Goal: Task Accomplishment & Management: Complete application form

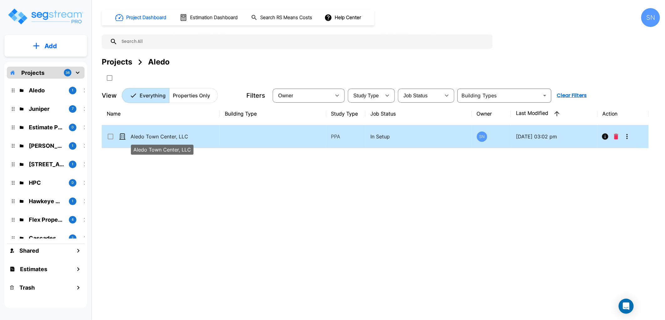
click at [173, 134] on p "Aledo Town Center, LLC" at bounding box center [161, 137] width 63 height 8
checkbox input "true"
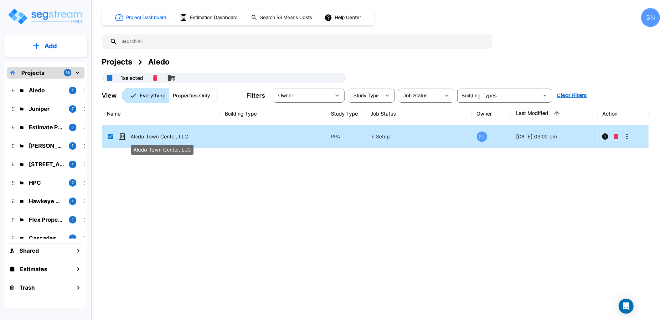
click at [173, 134] on p "Aledo Town Center, LLC" at bounding box center [161, 137] width 63 height 8
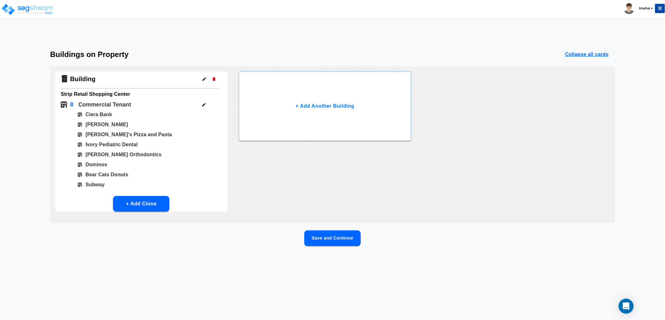
click at [322, 237] on button "Save and Continue" at bounding box center [332, 238] width 56 height 16
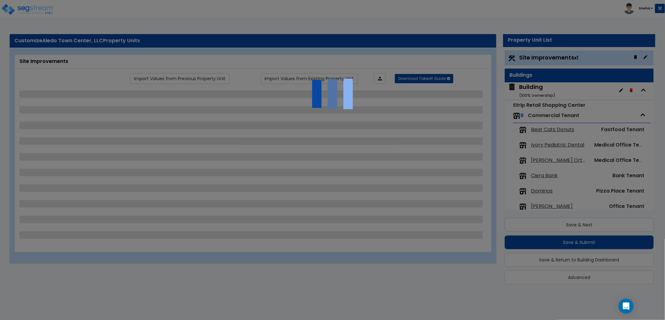
select select "2"
select select "1"
select select "2"
select select "1"
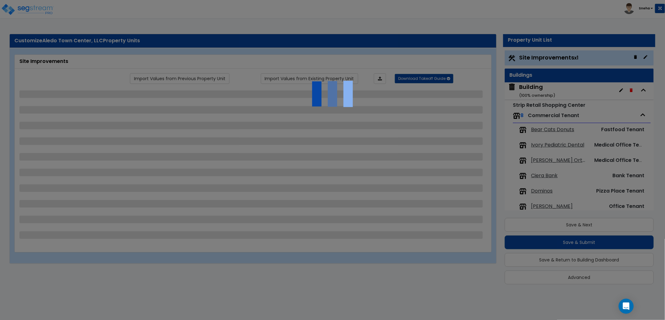
select select "1"
select select "2"
select select "1"
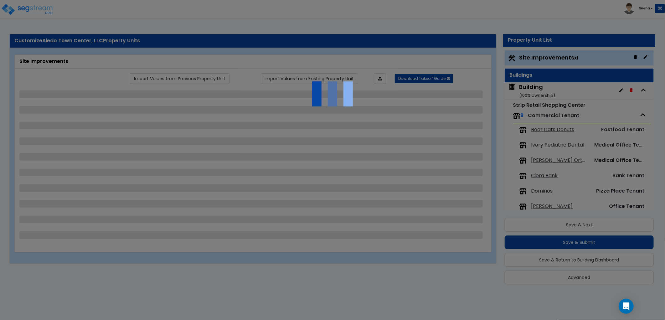
select select "1"
select select "2"
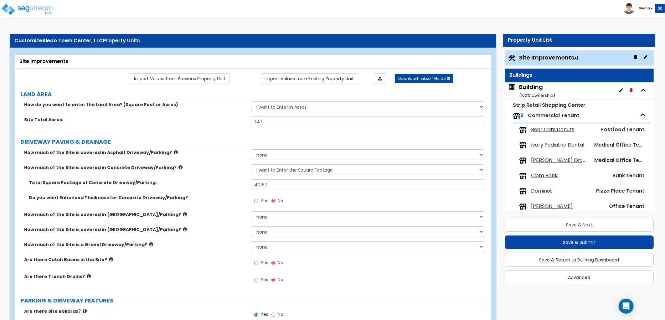
click at [537, 161] on span "[PERSON_NAME] Orthodontics" at bounding box center [559, 160] width 57 height 7
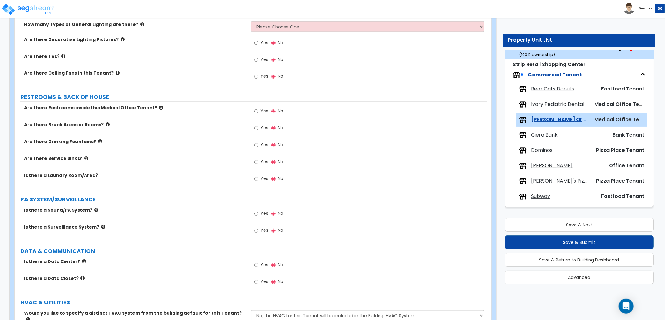
scroll to position [730, 0]
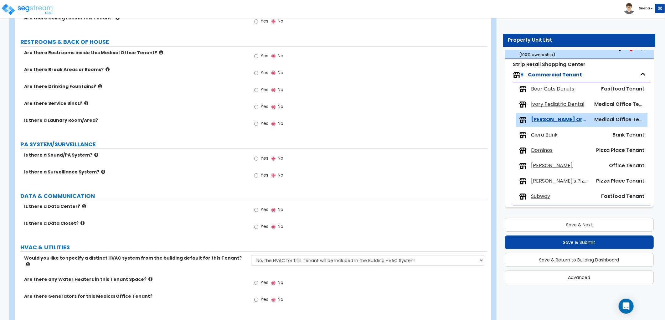
click at [553, 104] on span "Ivory Pediatric Dental" at bounding box center [557, 104] width 53 height 7
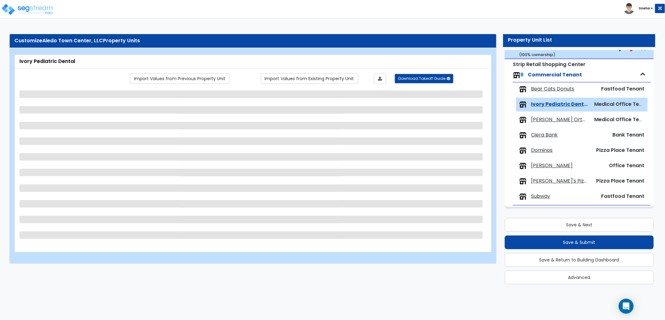
scroll to position [0, 0]
select select "1"
select select "3"
select select "2"
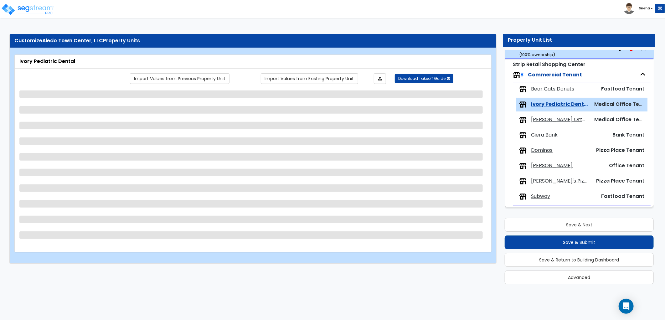
select select "6"
select select "1"
select select "3"
select select "1"
select select "2"
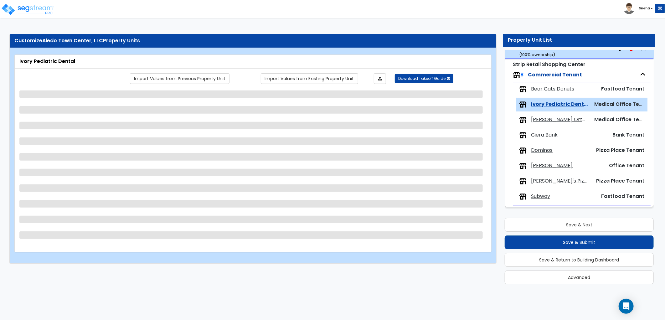
select select "2"
select select "4"
select select "1"
select select "2"
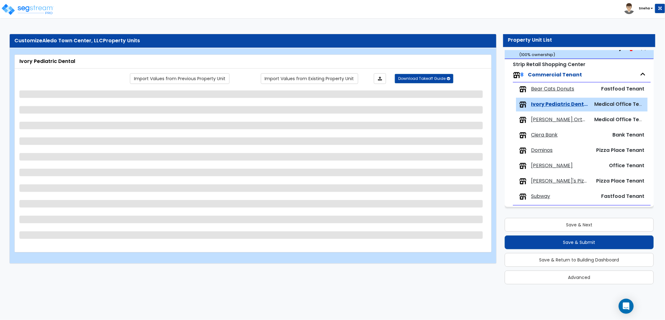
select select "2"
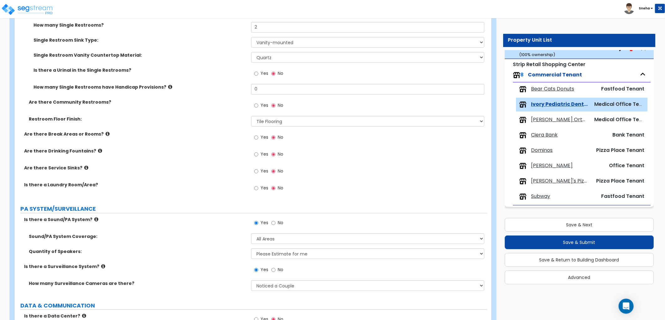
scroll to position [1286, 0]
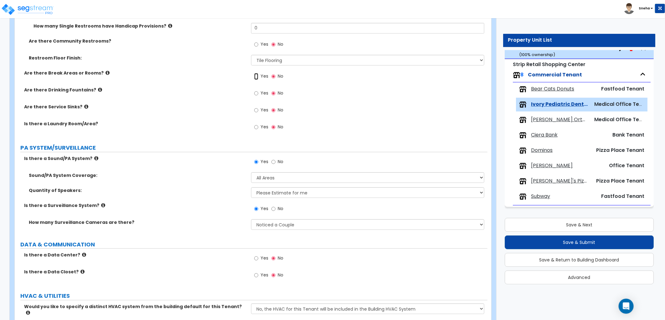
click at [255, 75] on input "Yes" at bounding box center [256, 76] width 4 height 7
radio input "true"
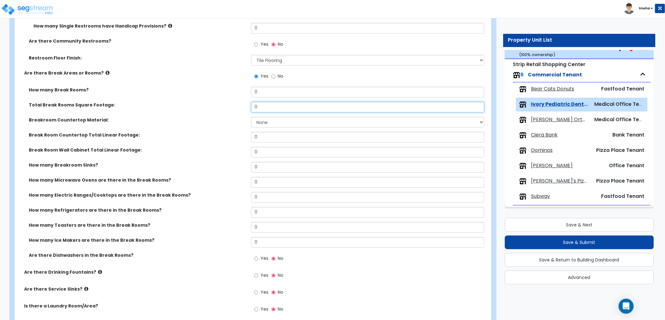
drag, startPoint x: 267, startPoint y: 105, endPoint x: 214, endPoint y: 111, distance: 54.1
click at [214, 111] on div "Total Break Rooms Square Footage: 0" at bounding box center [251, 109] width 472 height 15
drag, startPoint x: 263, startPoint y: 95, endPoint x: 242, endPoint y: 96, distance: 21.6
click at [244, 96] on div "How many Break Rooms? 0" at bounding box center [251, 94] width 472 height 15
type input "1"
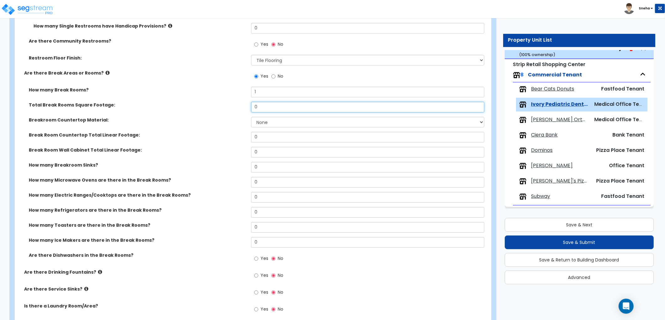
drag, startPoint x: 270, startPoint y: 108, endPoint x: 247, endPoint y: 110, distance: 22.7
click at [247, 110] on div "Total Break Rooms Square Footage: 0" at bounding box center [251, 109] width 472 height 15
type input "240"
click at [247, 110] on div "Total Break Rooms Square Footage: 240" at bounding box center [251, 109] width 472 height 15
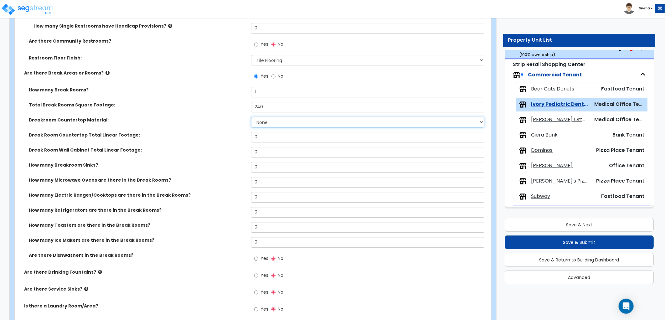
click at [267, 121] on select "None Plastic Laminate Solid Surface Stone Quartz Marble Tile Wood Stainless Ste…" at bounding box center [367, 122] width 233 height 11
select select "1"
click at [251, 117] on select "None Plastic Laminate Solid Surface Stone Quartz Marble Tile Wood Stainless Ste…" at bounding box center [367, 122] width 233 height 11
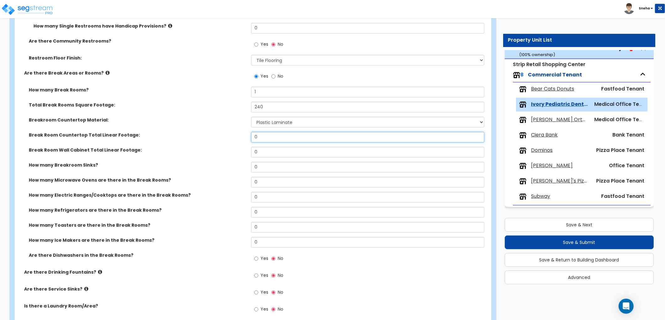
drag, startPoint x: 265, startPoint y: 138, endPoint x: 238, endPoint y: 135, distance: 26.8
click at [238, 135] on div "Break Room Countertop Total Linear Footage: 0" at bounding box center [251, 139] width 472 height 15
type input "10"
click at [238, 135] on label "Break Room Countertop Total Linear Footage:" at bounding box center [137, 135] width 217 height 6
drag, startPoint x: 260, startPoint y: 155, endPoint x: 236, endPoint y: 154, distance: 24.4
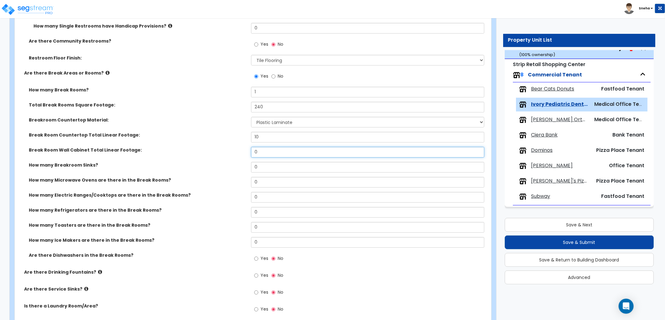
click at [236, 154] on div "Break Room Wall Cabinet Total Linear Footage: 0" at bounding box center [251, 154] width 472 height 15
type input "10"
drag, startPoint x: 267, startPoint y: 163, endPoint x: 230, endPoint y: 167, distance: 37.2
click at [230, 167] on div "How many Breakroom Sinks? 0" at bounding box center [251, 169] width 472 height 15
type input "1"
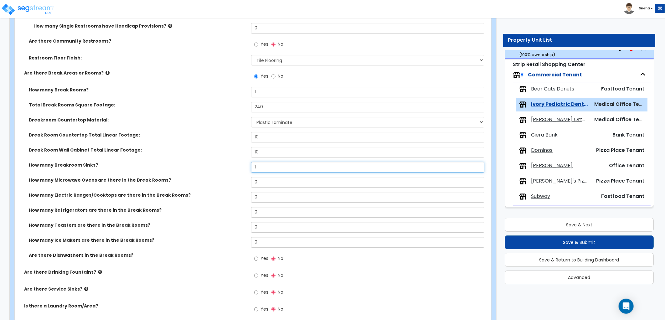
select select "1"
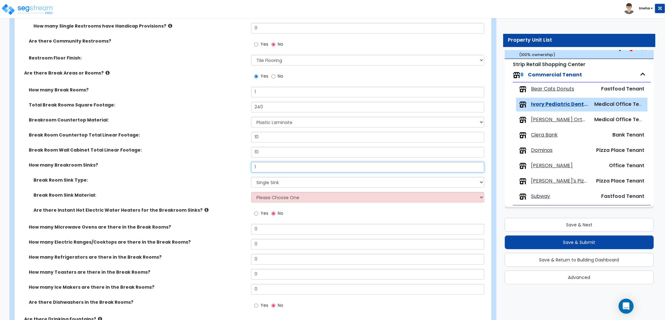
type input "1"
click at [256, 192] on select "Please Choose One Stainless Steel Porcelain Enamel Cast Iron" at bounding box center [367, 197] width 233 height 11
select select "1"
click at [251, 192] on select "Please Choose One Stainless Steel Porcelain Enamel Cast Iron" at bounding box center [367, 197] width 233 height 11
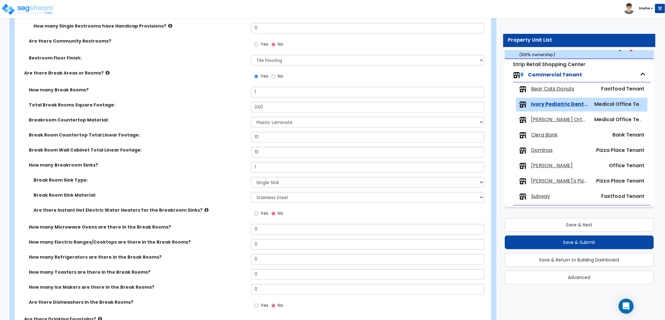
click at [222, 185] on div "Break Room Sink Type: Please Choose One Single Sink Double Sink" at bounding box center [251, 184] width 472 height 15
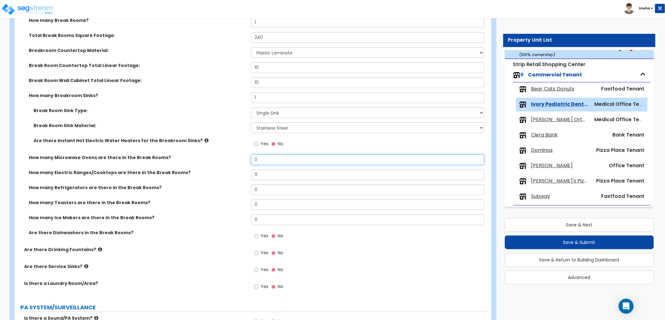
drag, startPoint x: 283, startPoint y: 160, endPoint x: 191, endPoint y: 154, distance: 92.2
click at [191, 154] on div "How many Microwave Ovens are there in the Break Rooms? 0" at bounding box center [251, 161] width 472 height 15
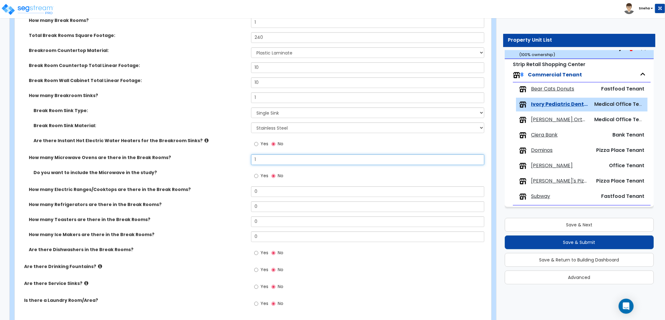
type input "1"
click at [255, 174] on input "Yes" at bounding box center [256, 175] width 4 height 7
radio input "true"
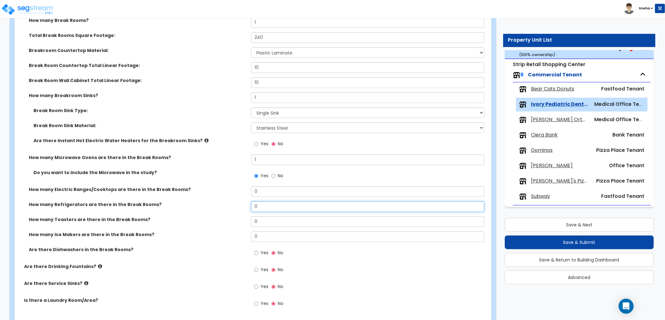
drag, startPoint x: 258, startPoint y: 204, endPoint x: 221, endPoint y: 211, distance: 37.6
click at [221, 211] on div "How many Refrigerators are there in the Break Rooms? 0" at bounding box center [251, 208] width 472 height 15
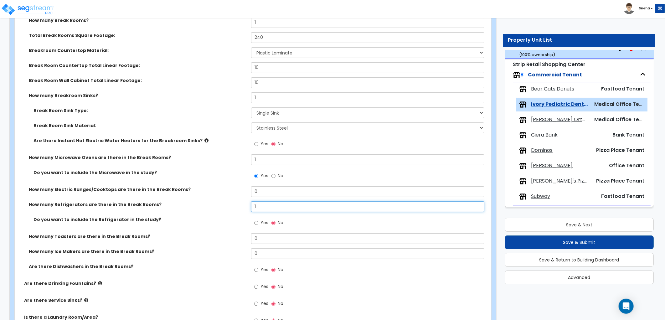
type input "1"
click at [254, 222] on input "Yes" at bounding box center [256, 222] width 4 height 7
radio input "true"
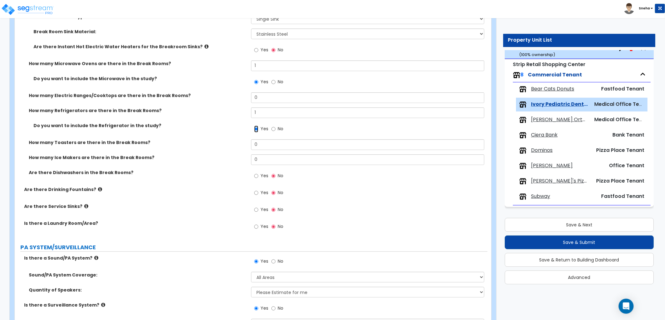
scroll to position [1460, 0]
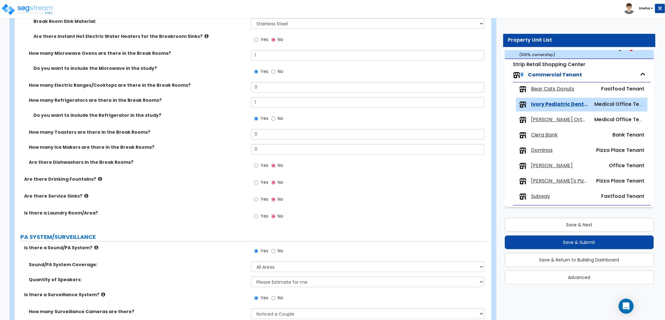
click at [98, 177] on icon at bounding box center [100, 178] width 4 height 5
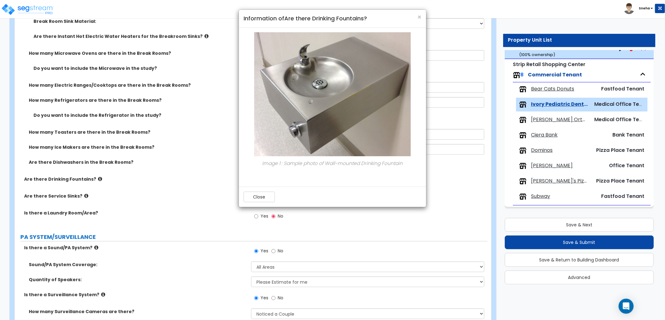
click at [94, 177] on div "× Information of Are there Drinking Fountains? Image 1 : Sample photo of Wall-m…" at bounding box center [332, 160] width 665 height 320
click at [418, 18] on span "×" at bounding box center [419, 17] width 4 height 9
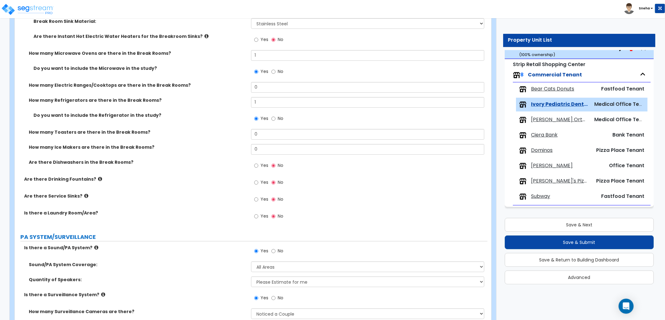
click at [578, 123] on span "[PERSON_NAME] Orthodontics" at bounding box center [559, 119] width 57 height 7
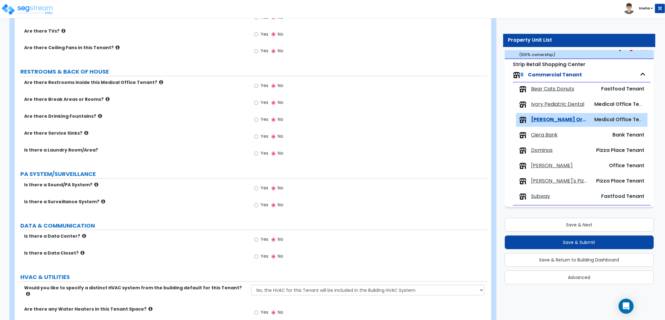
scroll to position [660, 0]
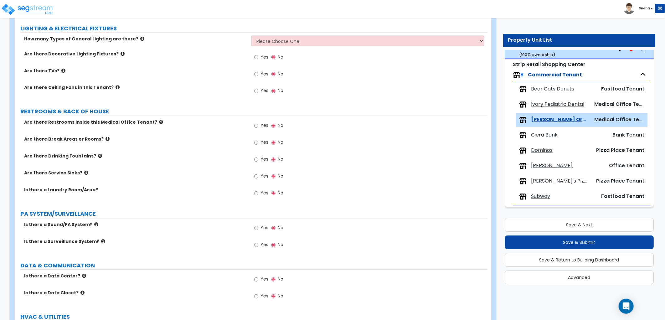
click at [258, 124] on label "Yes" at bounding box center [261, 126] width 14 height 11
click at [258, 124] on input "Yes" at bounding box center [256, 125] width 4 height 7
radio input "true"
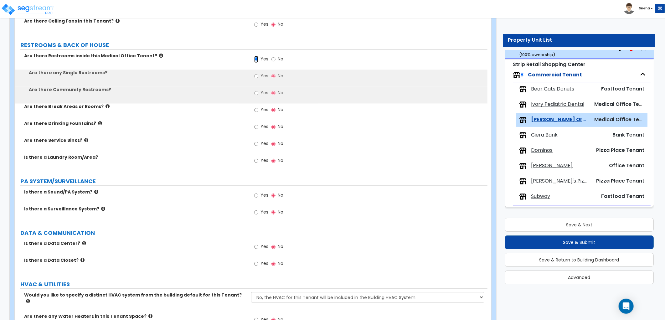
scroll to position [765, 0]
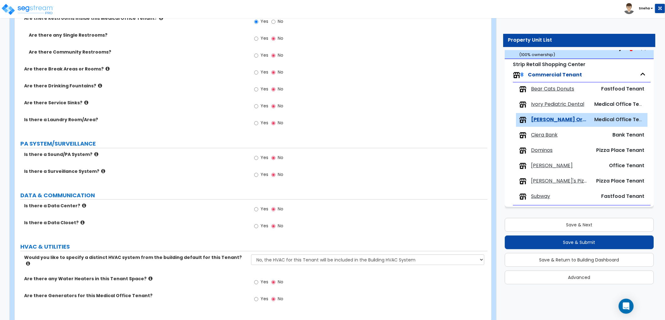
click at [263, 38] on span "Yes" at bounding box center [264, 38] width 8 height 6
click at [258, 38] on input "Yes" at bounding box center [256, 38] width 4 height 7
radio input "true"
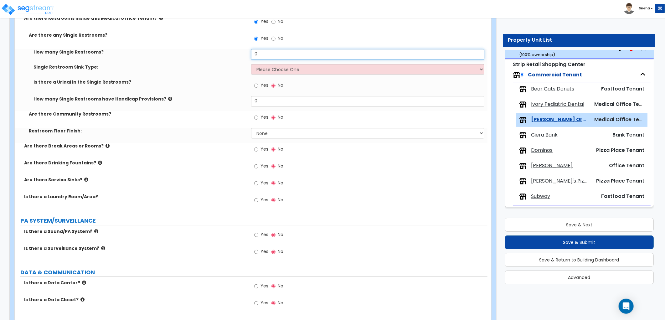
drag, startPoint x: 270, startPoint y: 52, endPoint x: 226, endPoint y: 55, distance: 44.8
click at [226, 55] on div "How many Single Restrooms? 0" at bounding box center [251, 56] width 472 height 15
type input "1"
drag, startPoint x: 263, startPoint y: 68, endPoint x: 256, endPoint y: 75, distance: 10.2
click at [262, 69] on select "Please Choose One Wall-mounted Vanity-mounted" at bounding box center [367, 69] width 233 height 11
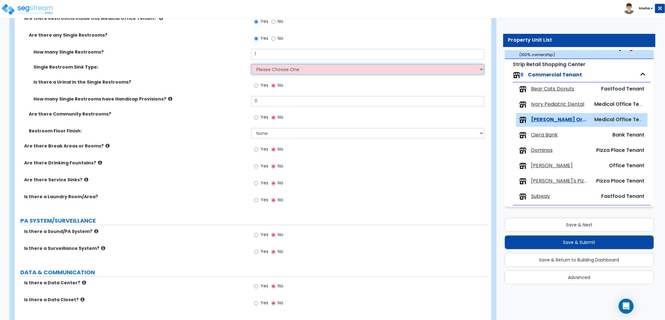
select select "2"
click at [251, 64] on select "Please Choose One Wall-mounted Vanity-mounted" at bounding box center [367, 69] width 233 height 11
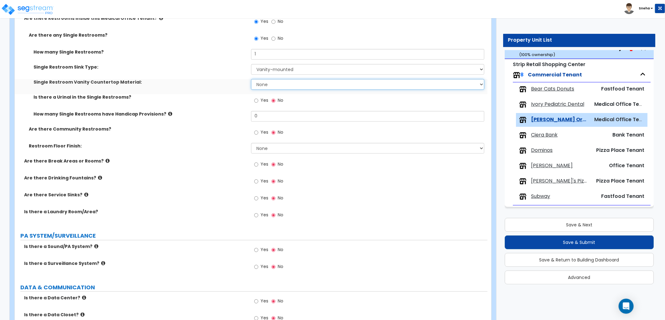
click at [262, 86] on select "None Plastic Laminate Solid Surface Stone Quartz Marble Tile Wood Stainless Ste…" at bounding box center [367, 84] width 233 height 11
select select "2"
click at [251, 79] on select "None Plastic Laminate Solid Surface Stone Quartz Marble Tile Wood Stainless Ste…" at bounding box center [367, 84] width 233 height 11
click at [228, 86] on div "Single Restroom Vanity Countertop Material: None Plastic Laminate Solid Surface…" at bounding box center [251, 86] width 472 height 15
click at [222, 73] on div "Single Restroom Sink Type: Please Choose One Wall-mounted Vanity-mounted" at bounding box center [251, 71] width 472 height 15
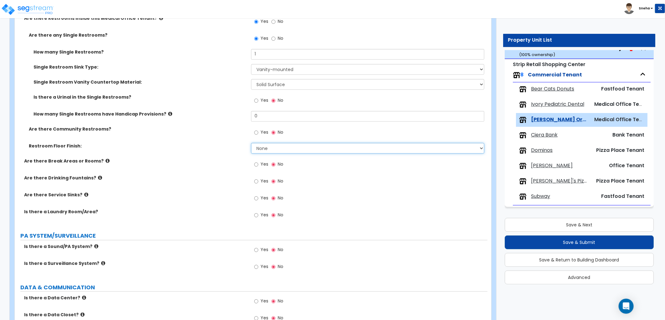
click at [280, 145] on select "None Tile Flooring Resilient Laminate Flooring VCT Flooring Sheet Vinyl Flooring" at bounding box center [367, 148] width 233 height 11
select select "1"
click at [251, 143] on select "None Tile Flooring Resilient Laminate Flooring VCT Flooring Sheet Vinyl Flooring" at bounding box center [367, 148] width 233 height 11
click at [192, 186] on div "Are there Drinking Fountains? Yes No" at bounding box center [251, 183] width 472 height 17
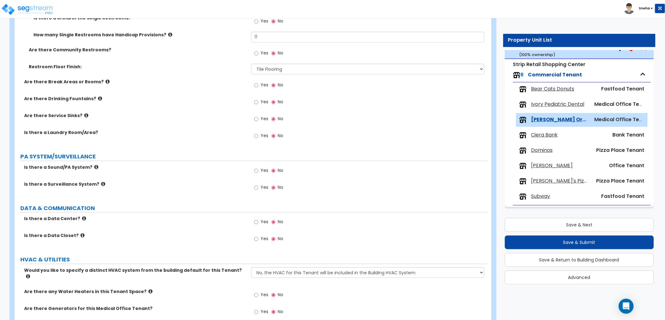
scroll to position [868, 0]
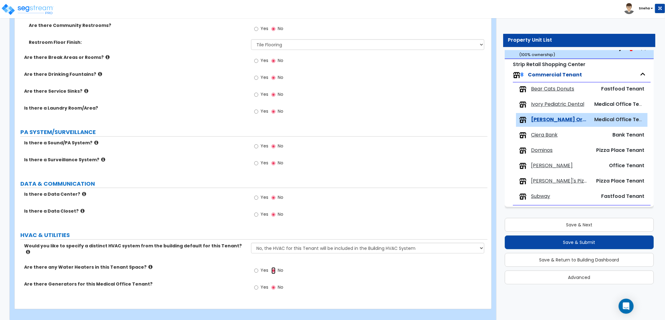
click at [270, 264] on div "Yes No" at bounding box center [268, 271] width 35 height 14
click at [264, 267] on span "Yes" at bounding box center [264, 270] width 8 height 6
click at [258, 267] on input "Yes" at bounding box center [256, 270] width 4 height 7
radio input "true"
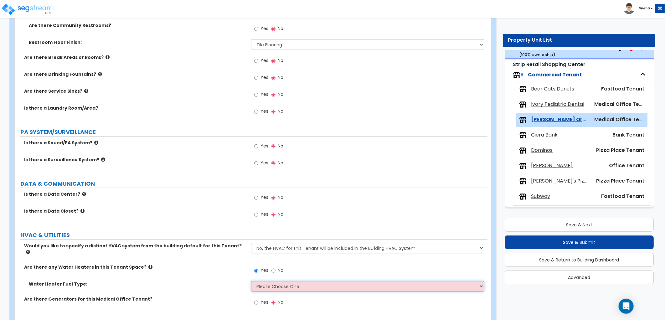
click at [265, 281] on select "Please Choose One Gas Electric" at bounding box center [367, 286] width 233 height 11
select select "2"
click at [251, 281] on select "Please Choose One Gas Electric" at bounding box center [367, 286] width 233 height 11
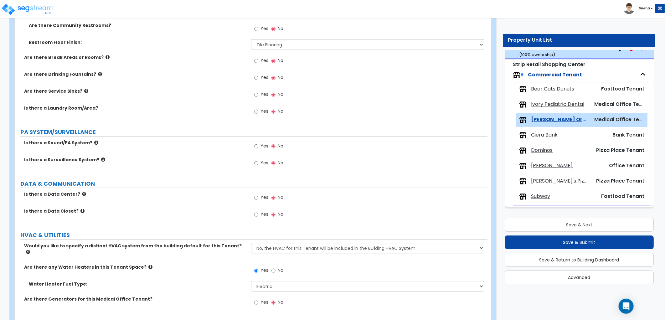
click at [206, 210] on label "Is there a Data Closet?" at bounding box center [135, 211] width 222 height 6
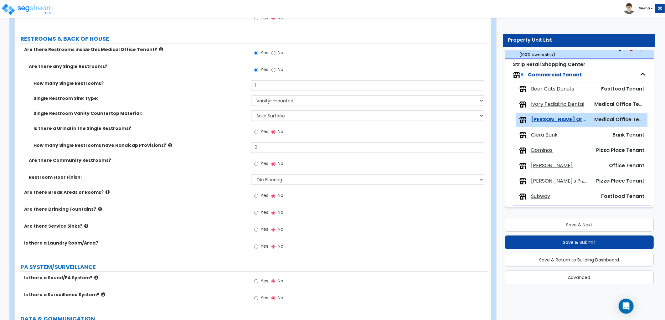
scroll to position [729, 0]
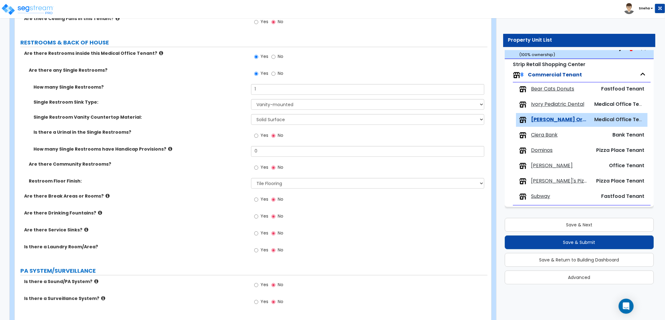
click at [262, 197] on span "Yes" at bounding box center [264, 199] width 8 height 6
click at [258, 197] on input "Yes" at bounding box center [256, 199] width 4 height 7
radio input "true"
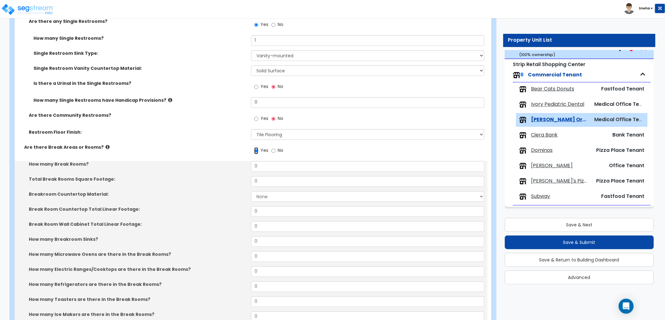
scroll to position [833, 0]
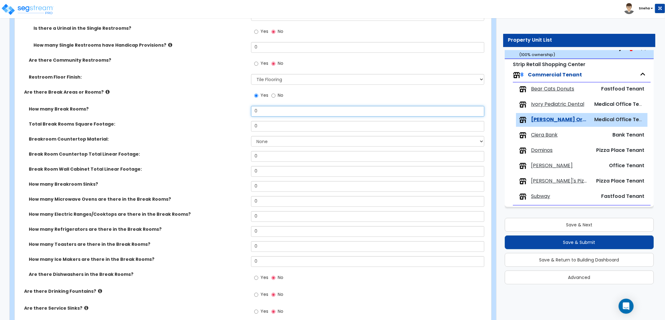
drag, startPoint x: 236, startPoint y: 120, endPoint x: 213, endPoint y: 124, distance: 23.1
click at [213, 124] on div "How many Break Rooms? 0 Total Break Rooms Square Footage: 0 Breakroom Counterto…" at bounding box center [250, 197] width 463 height 182
type input "1"
drag, startPoint x: 260, startPoint y: 123, endPoint x: 219, endPoint y: 124, distance: 40.4
click at [219, 124] on div "Total Break Rooms Square Footage: 0" at bounding box center [251, 128] width 472 height 15
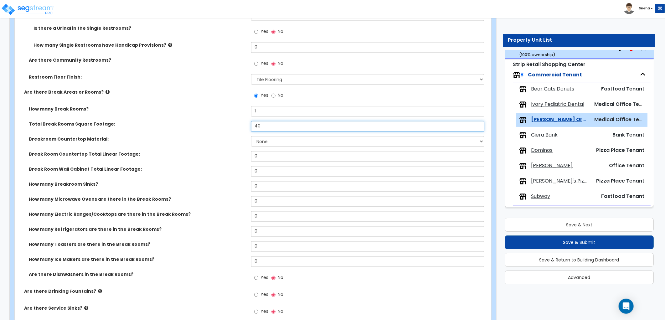
drag, startPoint x: 265, startPoint y: 128, endPoint x: 221, endPoint y: 132, distance: 44.3
click at [221, 132] on div "Total Break Rooms Square Footage: 40" at bounding box center [251, 128] width 472 height 15
type input "80"
click at [221, 132] on div "Total Break Rooms Square Footage: 80" at bounding box center [251, 128] width 472 height 15
click at [262, 138] on select "None Plastic Laminate Solid Surface Stone Quartz Marble Tile Wood Stainless Ste…" at bounding box center [367, 141] width 233 height 11
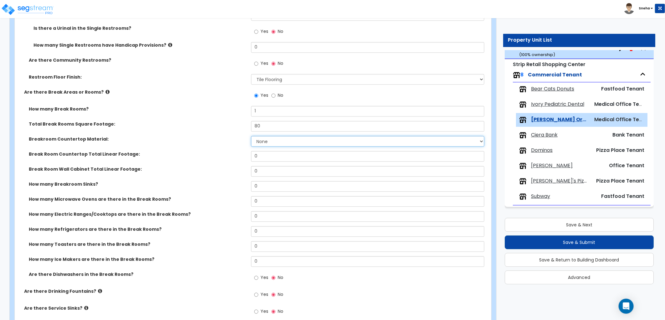
select select "1"
click at [251, 136] on select "None Plastic Laminate Solid Surface Stone Quartz Marble Tile Wood Stainless Ste…" at bounding box center [367, 141] width 233 height 11
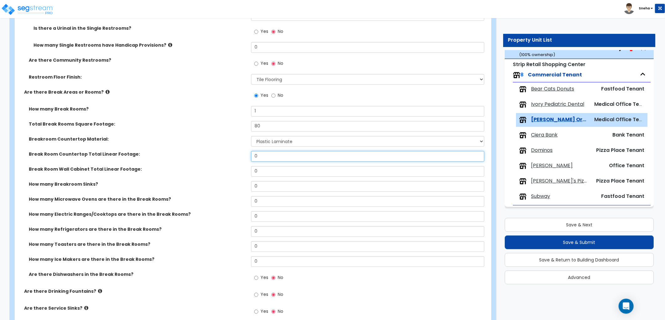
drag, startPoint x: 266, startPoint y: 157, endPoint x: 220, endPoint y: 162, distance: 46.6
click at [220, 162] on div "Break Room Countertop Total Linear Footage: 0" at bounding box center [251, 158] width 472 height 15
type input "4"
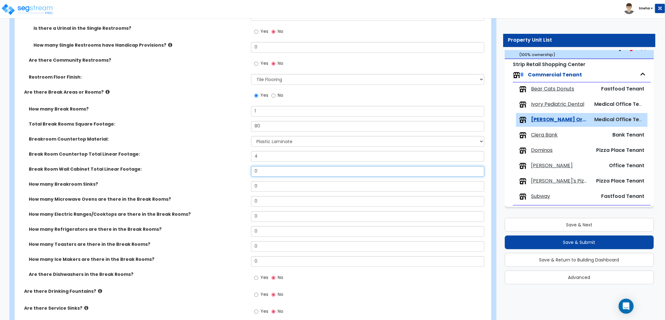
drag, startPoint x: 258, startPoint y: 173, endPoint x: 221, endPoint y: 180, distance: 38.3
click at [221, 180] on div "How many Break Rooms? 1 Total Break Rooms Square Footage: 80 Breakroom Countert…" at bounding box center [250, 197] width 463 height 182
type input "4"
drag, startPoint x: 261, startPoint y: 187, endPoint x: 243, endPoint y: 188, distance: 18.2
click at [243, 188] on div "How many Breakroom Sinks? 0" at bounding box center [251, 188] width 472 height 15
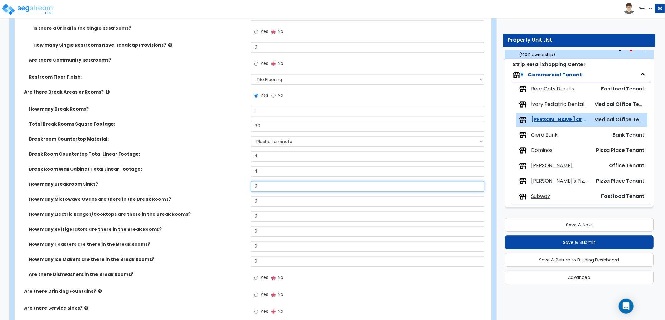
type input "1"
select select "1"
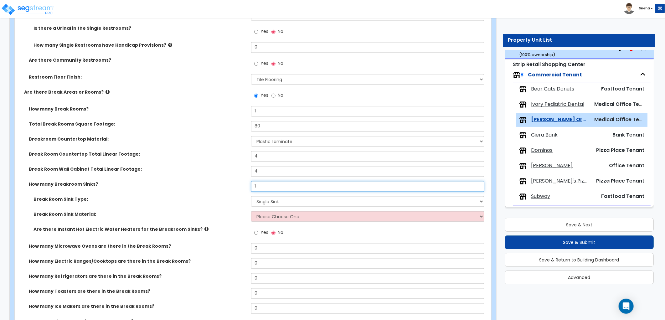
type input "1"
click at [258, 198] on select "Please Choose One Single Sink Double Sink" at bounding box center [367, 201] width 233 height 11
select select "2"
click at [251, 196] on select "Please Choose One Single Sink Double Sink" at bounding box center [367, 201] width 233 height 11
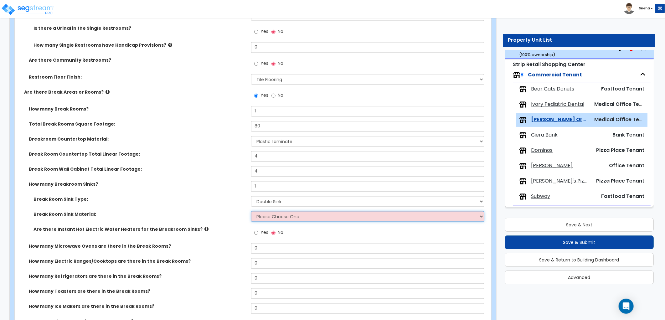
click at [266, 215] on select "Please Choose One Stainless Steel Porcelain Enamel Cast Iron" at bounding box center [367, 216] width 233 height 11
select select "1"
click at [251, 211] on select "Please Choose One Stainless Steel Porcelain Enamel Cast Iron" at bounding box center [367, 216] width 233 height 11
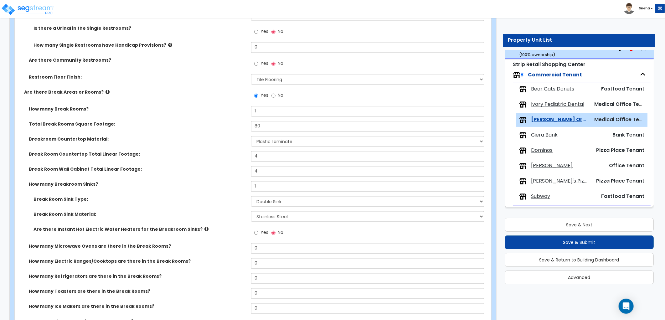
click at [213, 190] on div "How many Breakroom Sinks? 1" at bounding box center [251, 188] width 472 height 15
drag, startPoint x: 263, startPoint y: 248, endPoint x: 205, endPoint y: 259, distance: 59.6
click at [205, 259] on div "How many Break Rooms? 1 Total Break Rooms Square Footage: 80 Breakroom Countert…" at bounding box center [250, 220] width 463 height 229
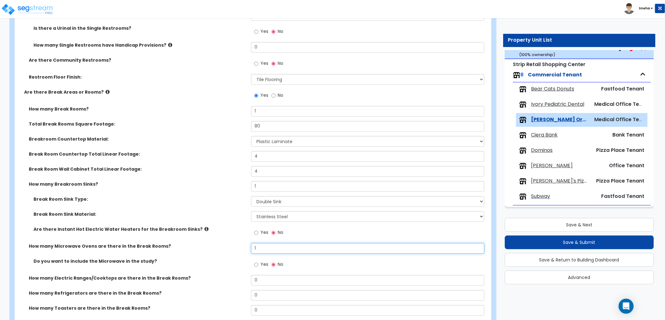
type input "1"
click at [255, 264] on input "Yes" at bounding box center [256, 264] width 4 height 7
radio input "true"
drag, startPoint x: 261, startPoint y: 246, endPoint x: 232, endPoint y: 248, distance: 29.2
click at [232, 248] on div "How many Microwave Ovens are there in the Break Rooms? 1" at bounding box center [251, 250] width 472 height 15
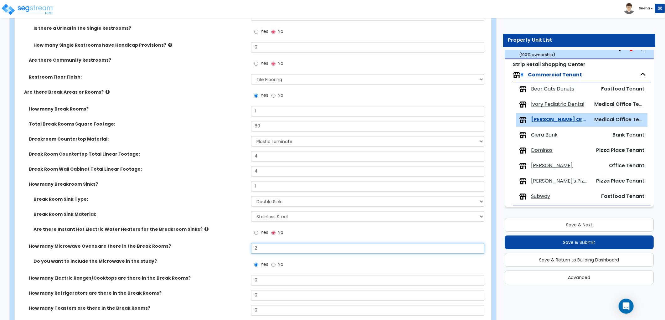
type input "2"
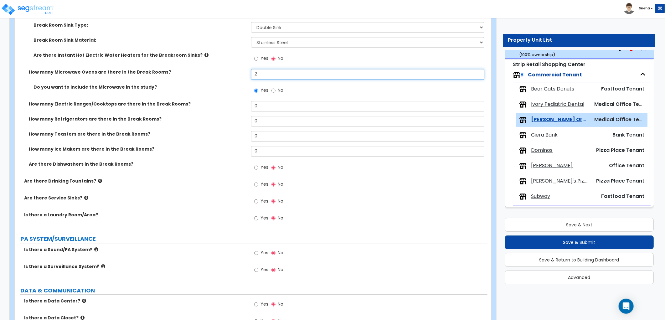
scroll to position [1129, 0]
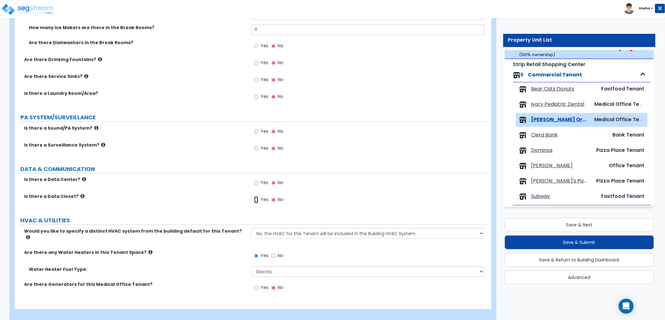
click at [257, 198] on input "Yes" at bounding box center [256, 199] width 4 height 7
radio input "true"
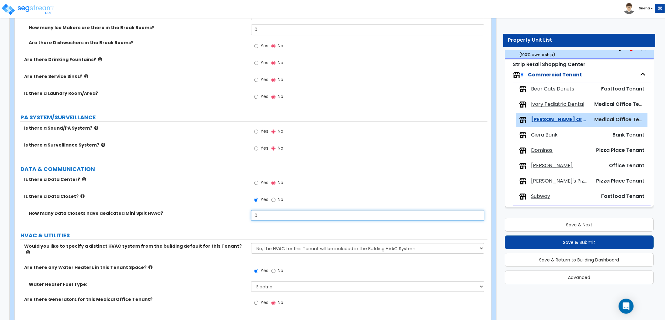
click at [242, 217] on div "How many Data Closets have dedicated Mini Split HVAC? 0" at bounding box center [251, 217] width 472 height 15
type input "1"
click at [82, 177] on icon at bounding box center [84, 179] width 4 height 5
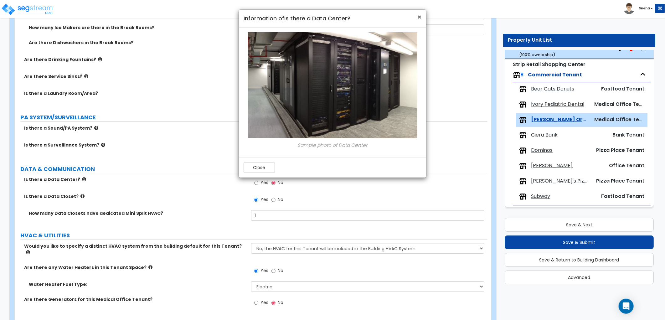
click at [418, 16] on span "×" at bounding box center [419, 17] width 4 height 9
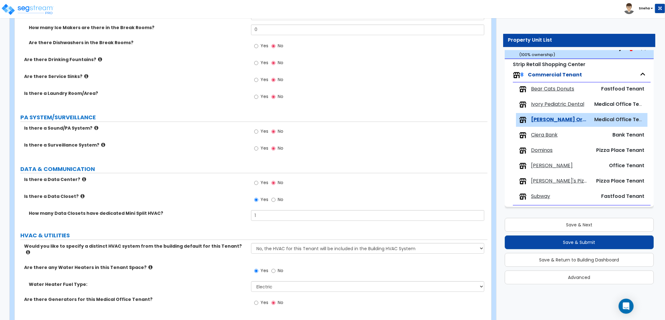
click at [210, 198] on label "Is there a Data Closet?" at bounding box center [135, 196] width 222 height 6
click at [258, 132] on label "Yes" at bounding box center [261, 132] width 14 height 11
click at [258, 132] on input "Yes" at bounding box center [256, 131] width 4 height 7
radio input "true"
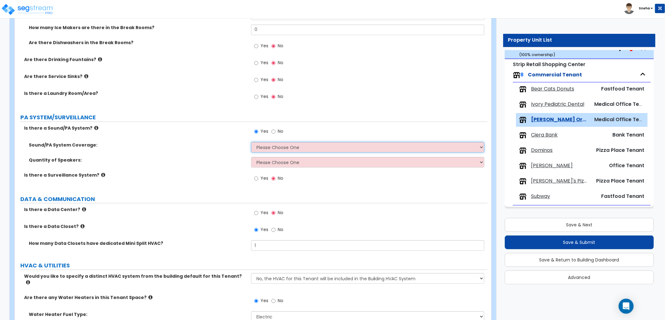
click at [268, 148] on select "Please Choose One All Areas Enter Percent Coverage" at bounding box center [367, 147] width 233 height 11
select select "1"
click at [251, 142] on select "Please Choose One All Areas Enter Percent Coverage" at bounding box center [367, 147] width 233 height 11
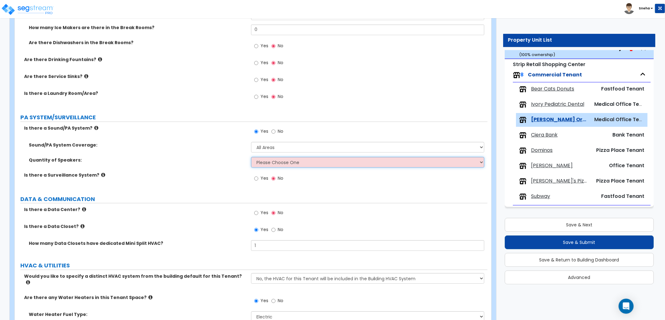
click at [268, 165] on select "Please Choose One Enter Number of Speakers Please Estimate for me" at bounding box center [367, 162] width 233 height 11
select select "2"
click at [251, 157] on select "Please Choose One Enter Number of Speakers Please Estimate for me" at bounding box center [367, 162] width 233 height 11
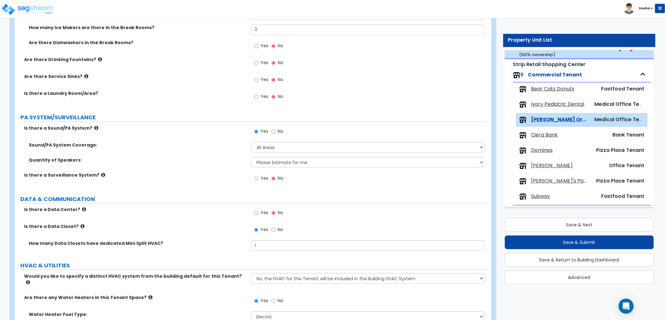
click at [259, 180] on label "Yes" at bounding box center [261, 179] width 14 height 11
click at [258, 180] on input "Yes" at bounding box center [256, 178] width 4 height 7
radio input "true"
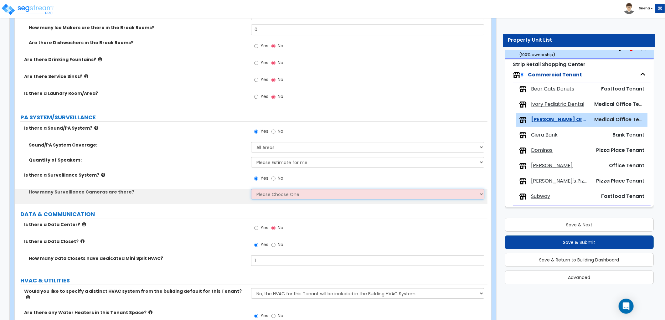
click at [282, 195] on select "Please Choose One Barely Noticed Any Noticed a Couple Frequently Seen Enter a Q…" at bounding box center [367, 194] width 233 height 11
select select "2"
click at [251, 189] on select "Please Choose One Barely Noticed Any Noticed a Couple Frequently Seen Enter a Q…" at bounding box center [367, 194] width 233 height 11
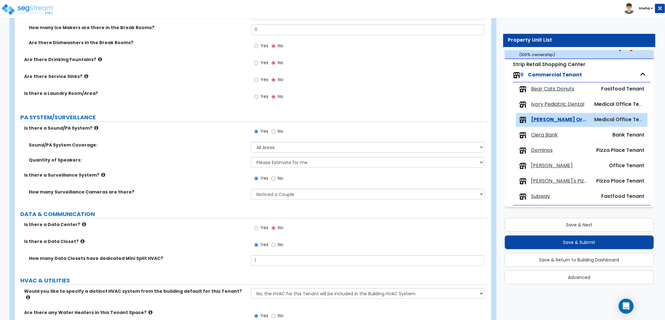
click at [218, 187] on div "Is there a Surveillance System? Yes No" at bounding box center [251, 180] width 472 height 17
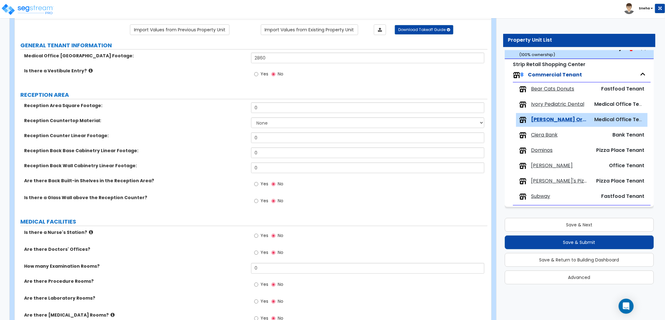
scroll to position [0, 0]
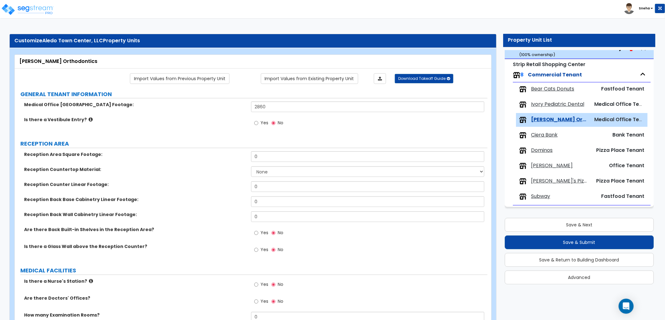
click at [221, 207] on div "Reception Back Base Cabinetry Linear Footage: 0" at bounding box center [251, 203] width 472 height 15
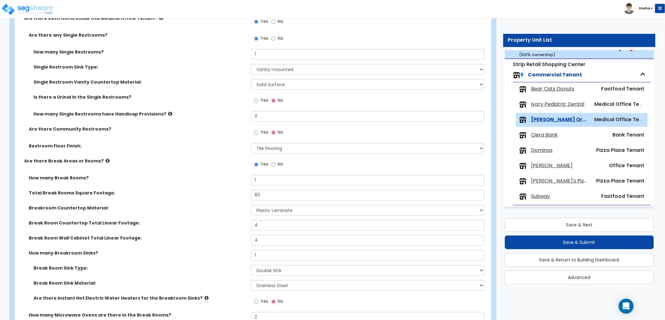
scroll to position [660, 0]
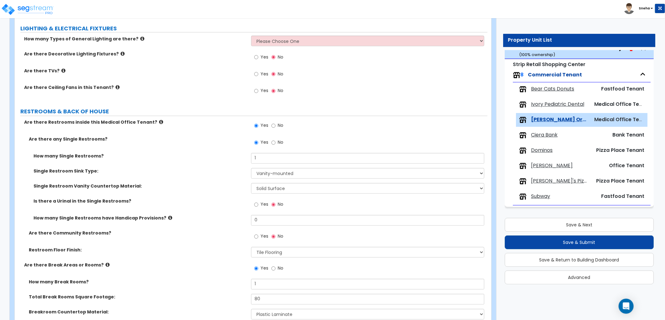
click at [260, 73] on label "Yes" at bounding box center [261, 74] width 14 height 11
click at [258, 73] on input "Yes" at bounding box center [256, 74] width 4 height 7
radio input "true"
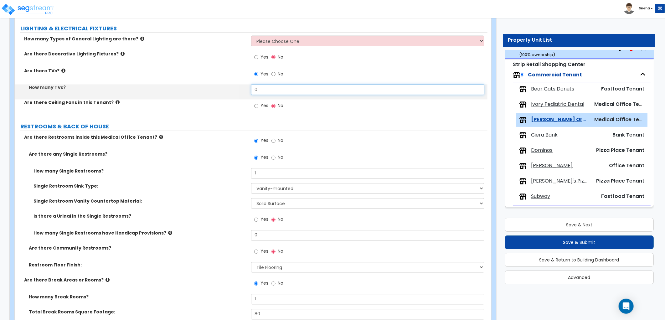
drag, startPoint x: 235, startPoint y: 94, endPoint x: 223, endPoint y: 95, distance: 11.6
click at [223, 95] on div "How many TVs? 0" at bounding box center [251, 91] width 472 height 15
type input "6"
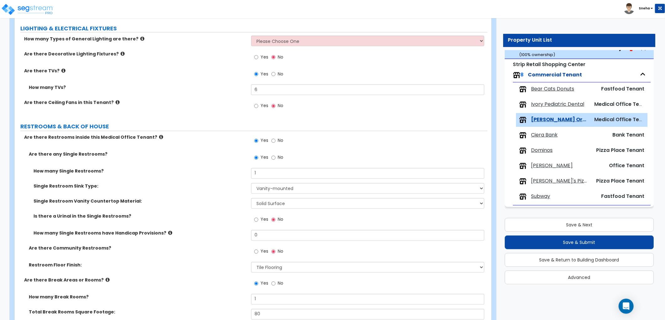
click at [214, 94] on div "How many TVs? 6" at bounding box center [251, 91] width 472 height 15
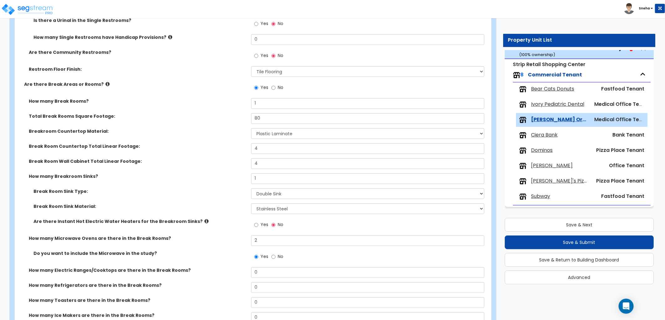
scroll to position [926, 0]
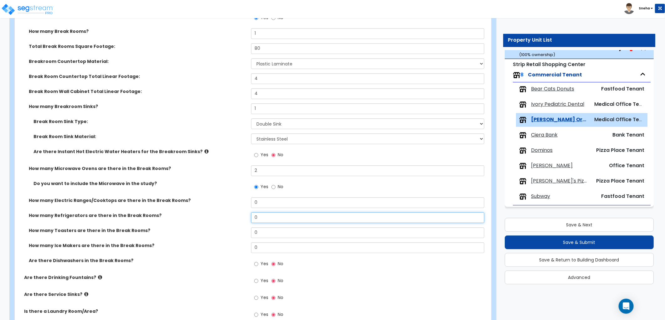
drag, startPoint x: 265, startPoint y: 219, endPoint x: 218, endPoint y: 222, distance: 47.3
click at [218, 222] on div "How many Refrigerators are there in the Break Rooms? 0" at bounding box center [251, 219] width 472 height 15
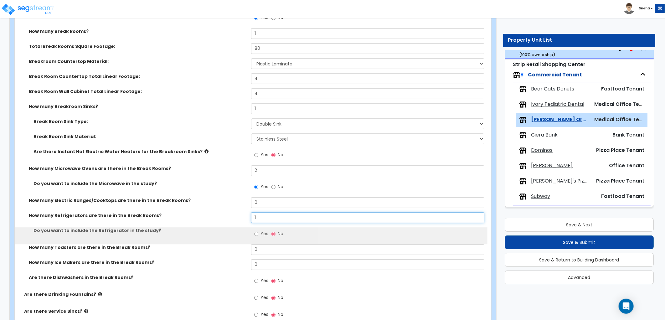
type input "1"
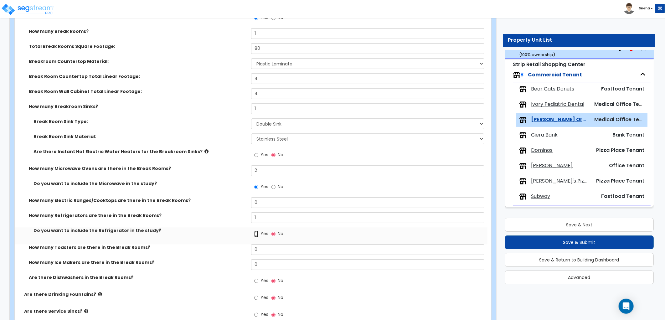
click at [257, 235] on input "Yes" at bounding box center [256, 233] width 4 height 7
radio input "true"
click at [232, 230] on label "Do you want to include the Refrigerator in the study?" at bounding box center [139, 230] width 213 height 6
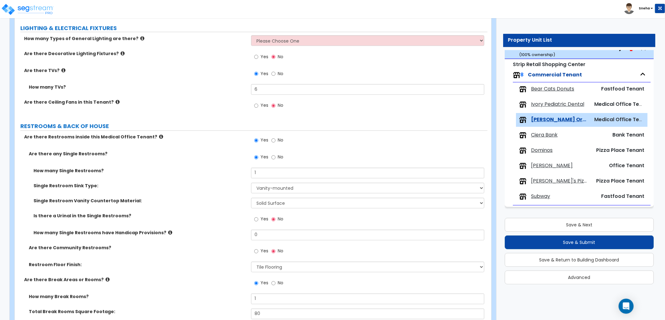
scroll to position [613, 0]
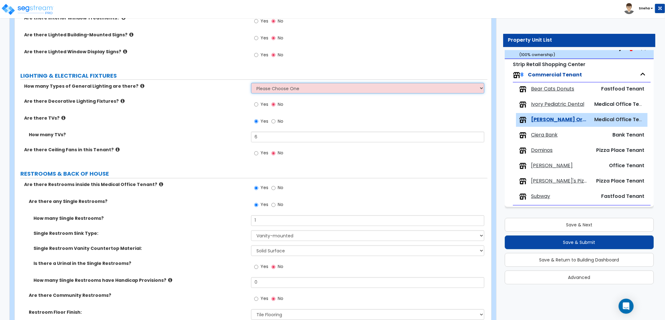
click at [288, 89] on select "Please Choose One 1 2 3" at bounding box center [367, 88] width 233 height 11
select select "1"
click at [251, 83] on select "Please Choose One 1 2 3" at bounding box center [367, 88] width 233 height 11
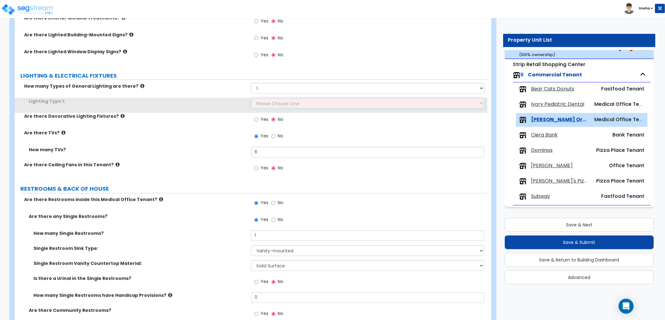
click at [276, 98] on select "Please Choose One LED Surface-Mounted LED Recessed Fluorescent Surface-Mounted …" at bounding box center [367, 103] width 233 height 11
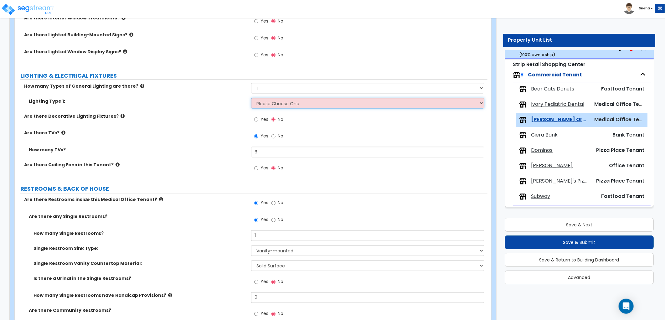
select select "2"
click at [251, 98] on select "Please Choose One LED Surface-Mounted LED Recessed Fluorescent Surface-Mounted …" at bounding box center [367, 103] width 233 height 11
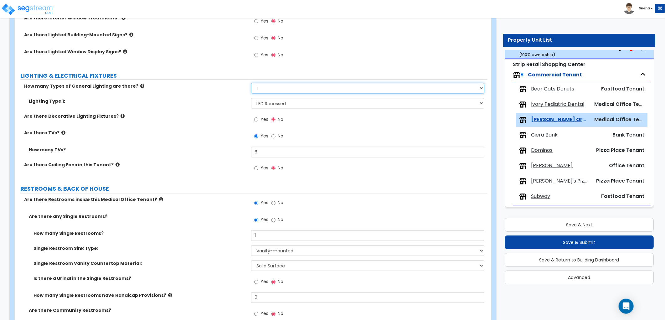
click at [268, 88] on select "Please Choose One 1 2 3" at bounding box center [367, 88] width 233 height 11
select select "2"
click at [251, 83] on select "Please Choose One 1 2 3" at bounding box center [367, 88] width 233 height 11
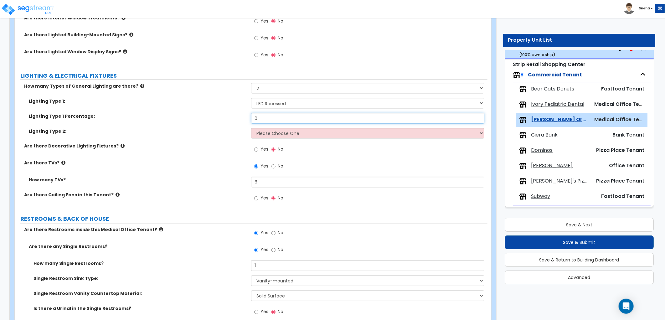
click at [265, 119] on input "0" at bounding box center [367, 118] width 233 height 11
drag, startPoint x: 267, startPoint y: 117, endPoint x: 222, endPoint y: 117, distance: 45.4
click at [222, 117] on div "Lighting Type 1 Percentage: 0" at bounding box center [251, 120] width 472 height 15
type input "95"
click at [268, 135] on select "Please Choose One LED Surface-Mounted LED Recessed Fluorescent Surface-Mounted …" at bounding box center [367, 133] width 233 height 11
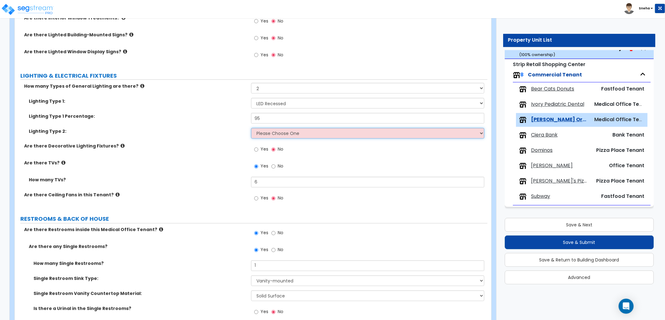
select select "3"
click at [251, 128] on select "Please Choose One LED Surface-Mounted LED Recessed Fluorescent Surface-Mounted …" at bounding box center [367, 133] width 233 height 11
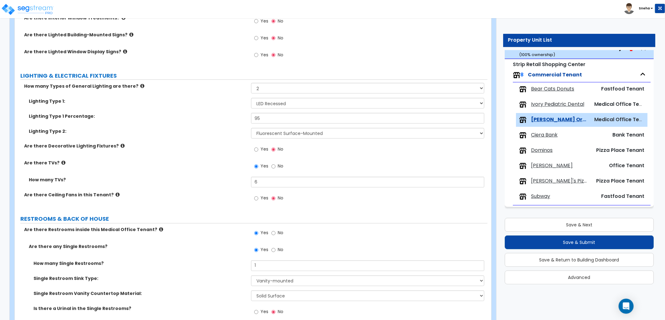
click at [220, 136] on div "Lighting Type 2: Please Choose One LED Surface-Mounted LED Recessed Fluorescent…" at bounding box center [251, 135] width 472 height 15
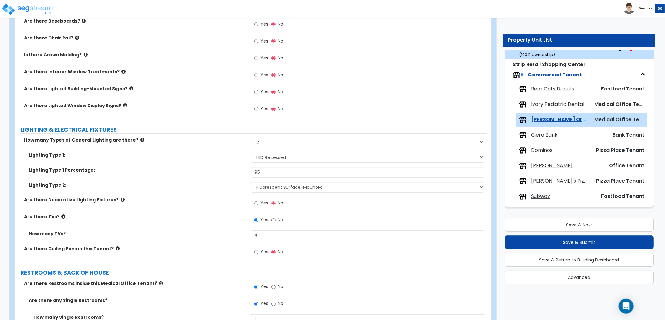
scroll to position [543, 0]
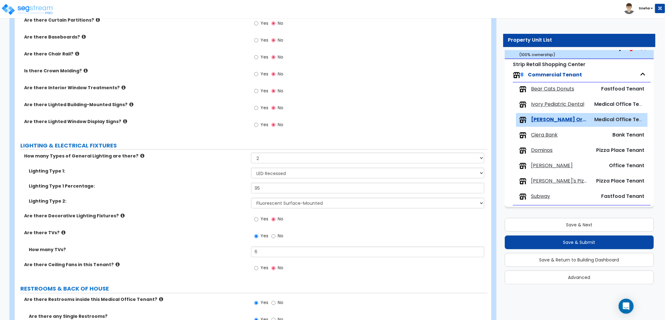
click at [260, 86] on label "Yes" at bounding box center [261, 91] width 14 height 11
click at [258, 88] on input "Yes" at bounding box center [256, 91] width 4 height 7
radio input "true"
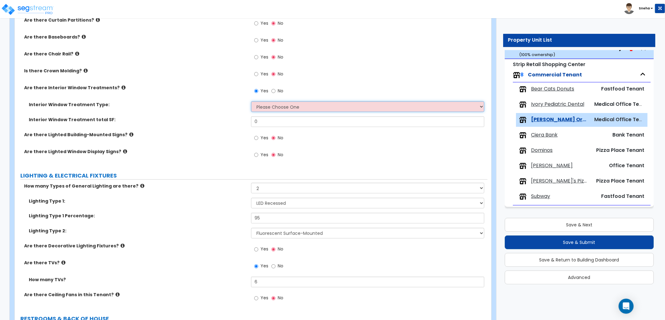
click at [264, 110] on select "Please Choose One Vertical Blinds Window Shades Venetian Blinds Wood Shutters" at bounding box center [367, 106] width 233 height 11
select select "3"
click at [251, 101] on select "Please Choose One Vertical Blinds Window Shades Venetian Blinds Wood Shutters" at bounding box center [367, 106] width 233 height 11
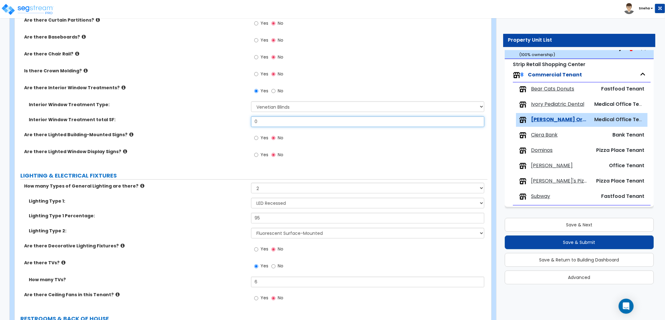
drag, startPoint x: 264, startPoint y: 125, endPoint x: 224, endPoint y: 127, distance: 40.4
click at [224, 127] on div "Interior Window Treatment total SF: 0" at bounding box center [251, 123] width 472 height 15
type input "76"
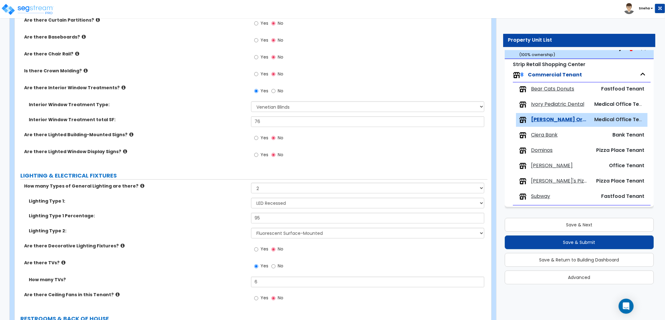
click at [219, 135] on label "Are there Lighted Building-Mounted Signs?" at bounding box center [135, 134] width 222 height 6
click at [225, 159] on div "Are there Lighted Window Display Signs? Yes No" at bounding box center [251, 156] width 472 height 17
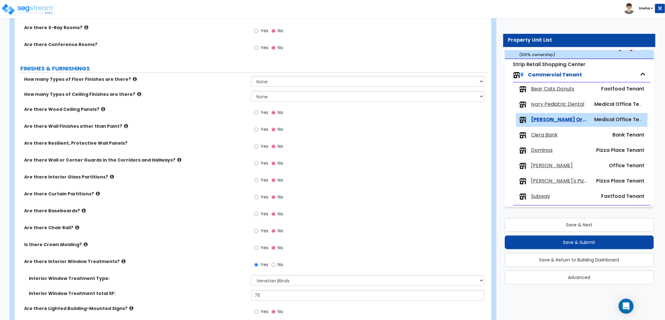
scroll to position [196, 0]
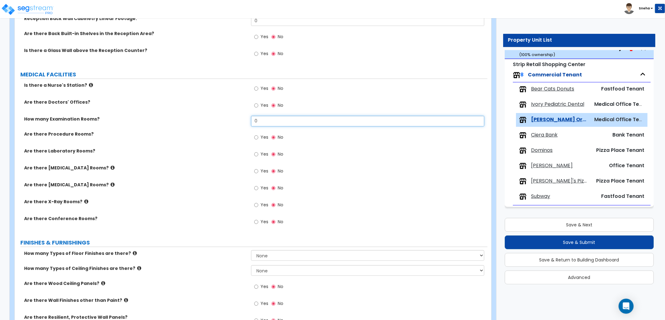
drag, startPoint x: 263, startPoint y: 116, endPoint x: 197, endPoint y: 123, distance: 66.1
click at [197, 123] on div "How many Examination Rooms? 0" at bounding box center [251, 123] width 472 height 15
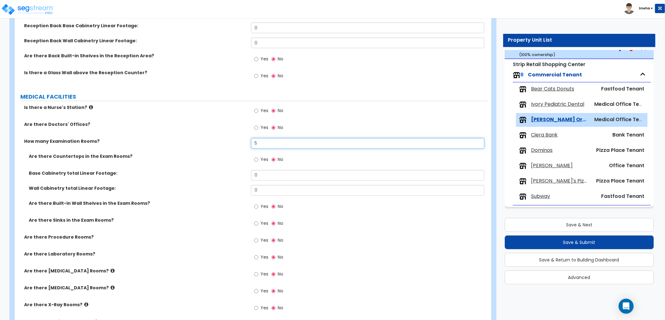
scroll to position [278, 0]
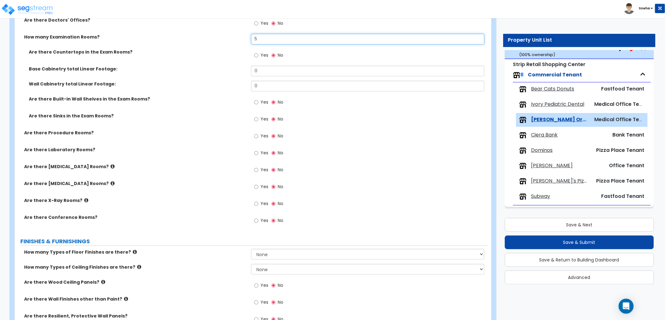
drag, startPoint x: 233, startPoint y: 39, endPoint x: 225, endPoint y: 40, distance: 8.8
click at [225, 40] on div "How many Examination Rooms? 5" at bounding box center [251, 41] width 472 height 15
click at [264, 38] on input "5" at bounding box center [367, 39] width 233 height 11
drag, startPoint x: 262, startPoint y: 38, endPoint x: 229, endPoint y: 45, distance: 33.3
click at [229, 45] on div "How many Examination Rooms? 5" at bounding box center [251, 41] width 472 height 15
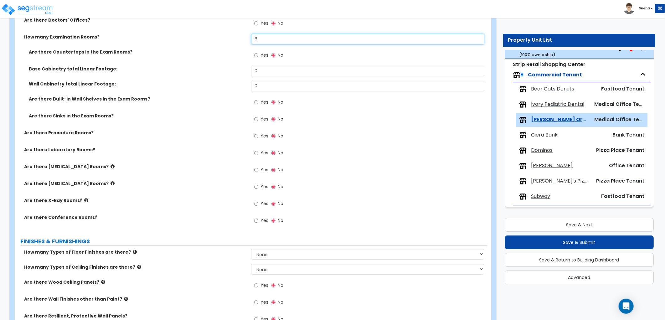
type input "6"
click at [229, 46] on div "How many Examination Rooms? 6" at bounding box center [251, 41] width 472 height 15
click at [260, 54] on span "Yes" at bounding box center [264, 55] width 8 height 6
click at [258, 54] on input "Yes" at bounding box center [256, 55] width 4 height 7
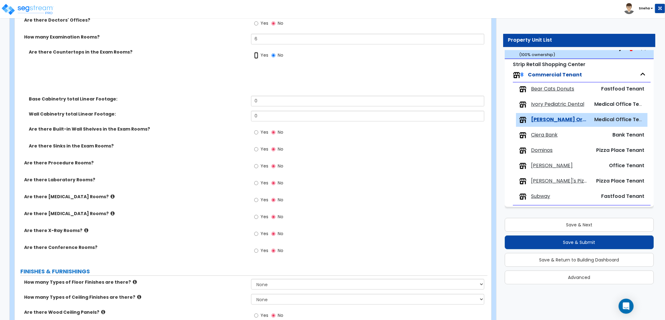
radio input "true"
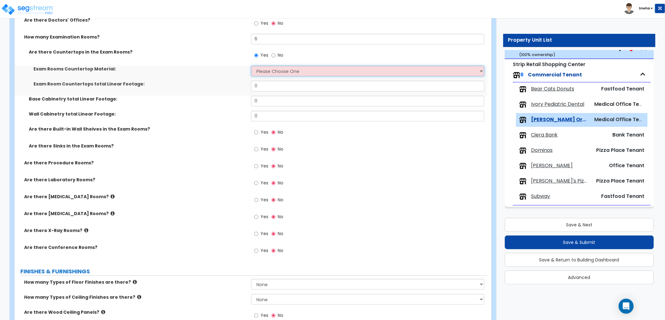
click at [266, 69] on select "Please Choose One Plastic Laminate Solid Surface Stone Quartz Marble Tile Wood …" at bounding box center [367, 71] width 233 height 11
select select "2"
click at [251, 66] on select "Please Choose One Plastic Laminate Solid Surface Stone Quartz Marble Tile Wood …" at bounding box center [367, 71] width 233 height 11
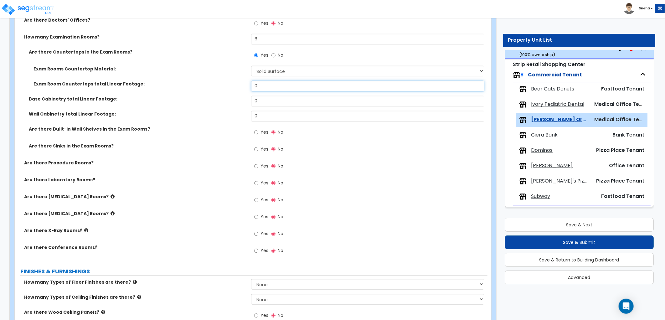
drag, startPoint x: 273, startPoint y: 88, endPoint x: 226, endPoint y: 91, distance: 47.6
click at [226, 91] on div "Exam Room Countertops total Linear Footage: 0" at bounding box center [251, 88] width 472 height 15
type input "8"
drag, startPoint x: 266, startPoint y: 101, endPoint x: 238, endPoint y: 104, distance: 28.0
click at [238, 104] on div "Base Cabinetry total Linear Footage: 0" at bounding box center [251, 103] width 472 height 15
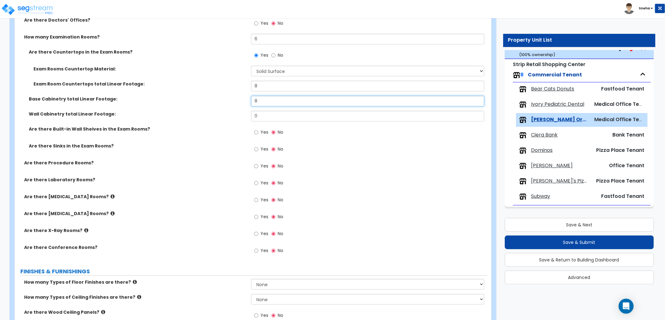
type input "8"
click at [221, 103] on div "Base Cabinetry total Linear Footage: 8" at bounding box center [251, 103] width 472 height 15
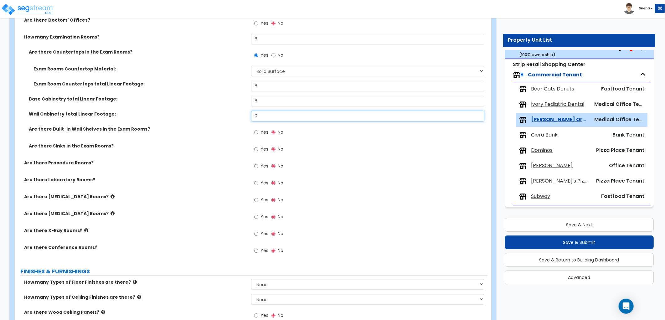
drag, startPoint x: 267, startPoint y: 117, endPoint x: 211, endPoint y: 122, distance: 56.2
click at [211, 122] on div "Wall Cabinetry total Linear Footage: 0" at bounding box center [251, 118] width 472 height 15
type input "8"
click at [209, 122] on div "Wall Cabinetry total Linear Footage: 8" at bounding box center [251, 118] width 472 height 15
click at [258, 149] on input "Yes" at bounding box center [256, 149] width 4 height 7
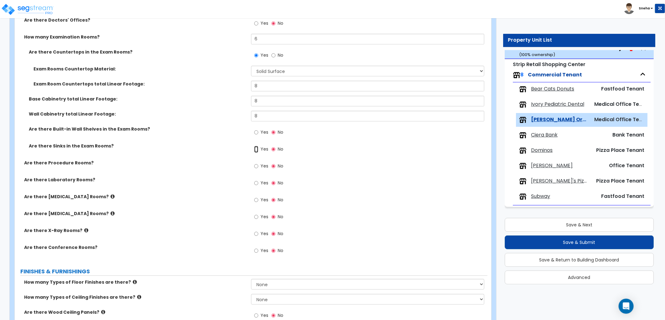
radio input "true"
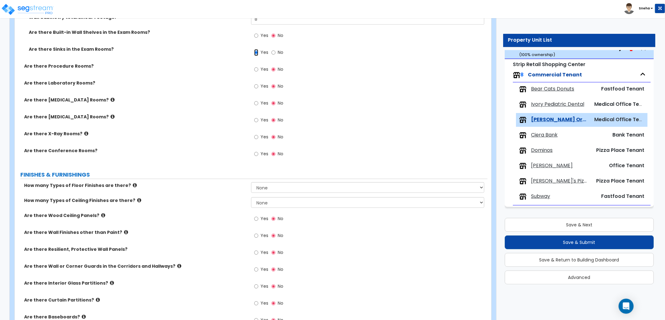
scroll to position [382, 0]
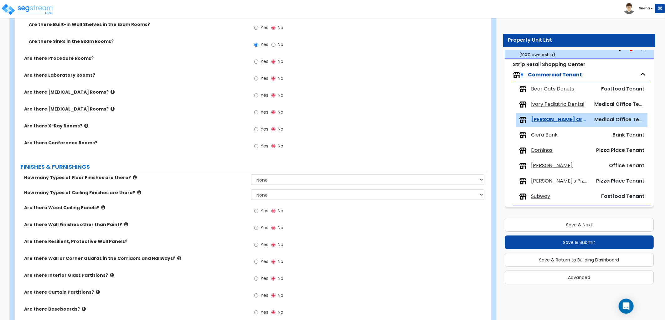
click at [84, 126] on icon at bounding box center [86, 125] width 4 height 5
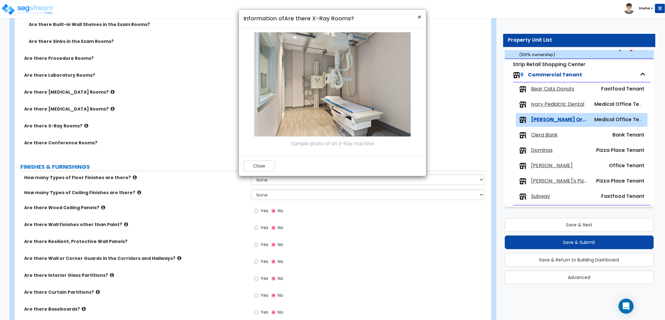
click at [418, 17] on span "×" at bounding box center [419, 17] width 4 height 9
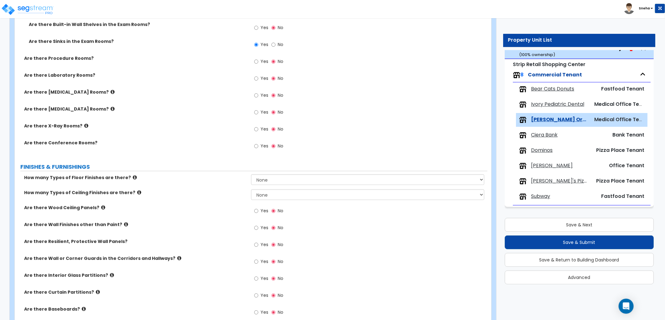
click at [110, 108] on icon at bounding box center [112, 108] width 4 height 5
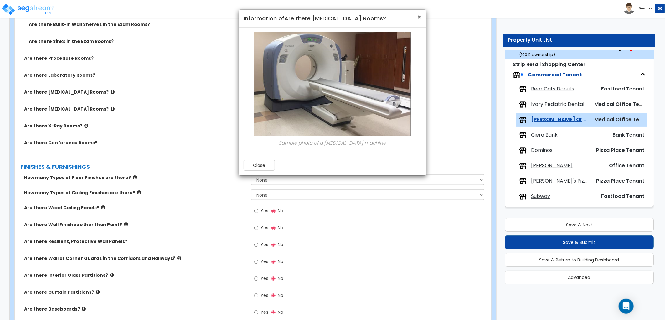
click at [420, 14] on span "×" at bounding box center [419, 17] width 4 height 9
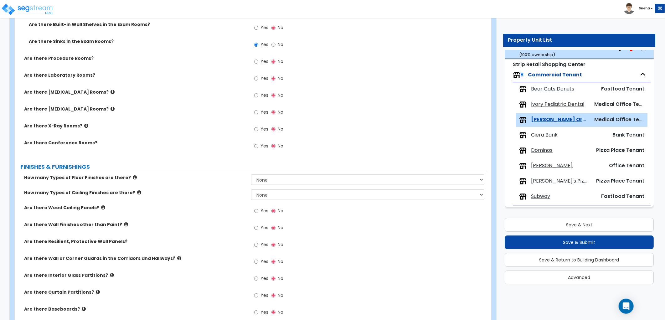
click at [110, 89] on icon at bounding box center [112, 91] width 4 height 5
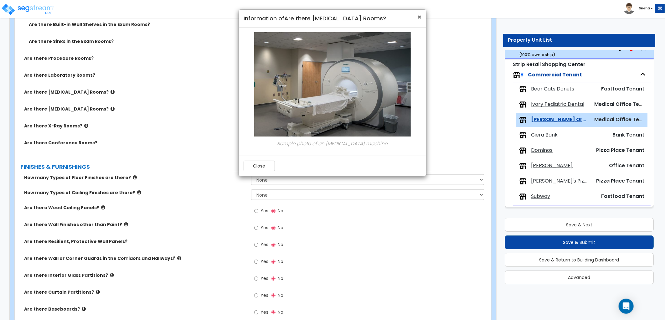
click at [418, 17] on span "×" at bounding box center [419, 17] width 4 height 9
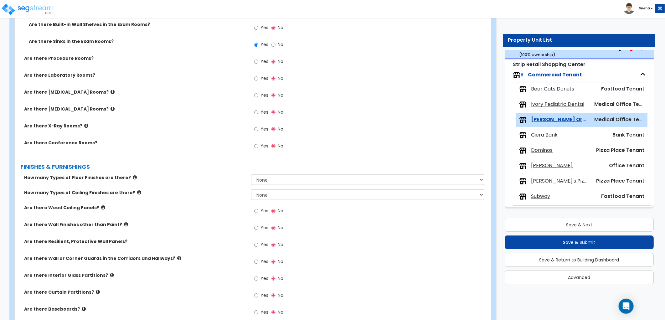
click at [259, 79] on label "Yes" at bounding box center [261, 79] width 14 height 11
click at [258, 79] on input "Yes" at bounding box center [256, 78] width 4 height 7
radio input "true"
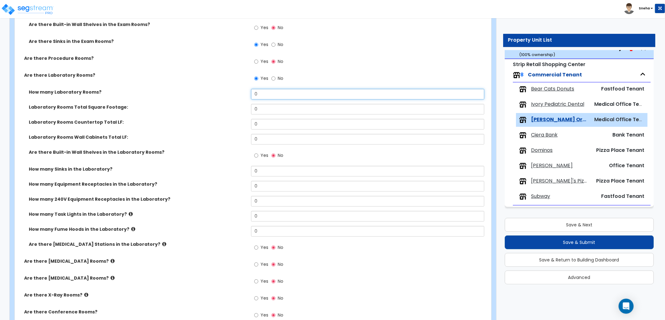
drag, startPoint x: 261, startPoint y: 92, endPoint x: 246, endPoint y: 97, distance: 15.8
click at [246, 97] on div "How many Laboratory Rooms? 0" at bounding box center [251, 96] width 472 height 15
type input "2"
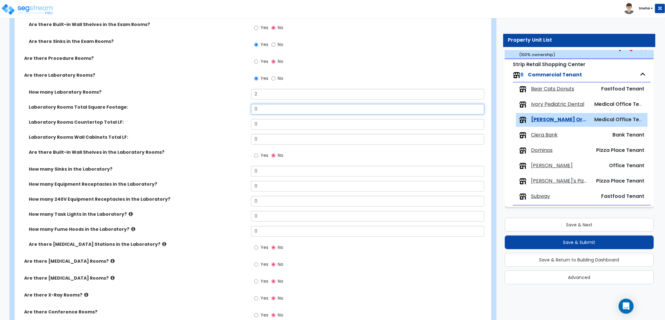
drag, startPoint x: 261, startPoint y: 111, endPoint x: 226, endPoint y: 116, distance: 35.1
click at [226, 116] on div "Laboratory Rooms Total Square Footage: 0" at bounding box center [251, 111] width 472 height 15
type input "440"
click at [217, 109] on label "Laboratory Rooms Total Square Footage:" at bounding box center [137, 107] width 217 height 6
drag, startPoint x: 272, startPoint y: 125, endPoint x: 231, endPoint y: 130, distance: 41.9
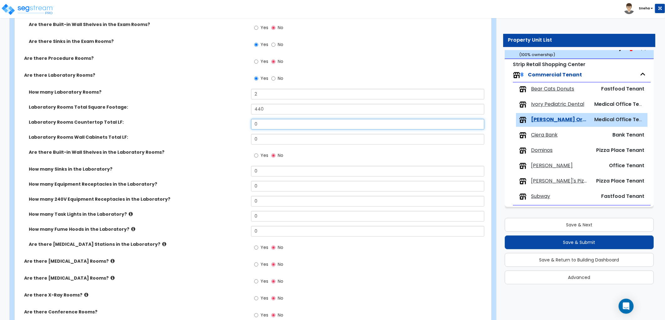
click at [231, 130] on div "Laboratory Rooms Countertop Total LF: 0" at bounding box center [251, 126] width 472 height 15
type input "8"
drag, startPoint x: 261, startPoint y: 138, endPoint x: 234, endPoint y: 138, distance: 26.9
click at [237, 139] on div "Laboratory Rooms Wall Cabinets Total LF: 0" at bounding box center [251, 141] width 472 height 15
type input "8"
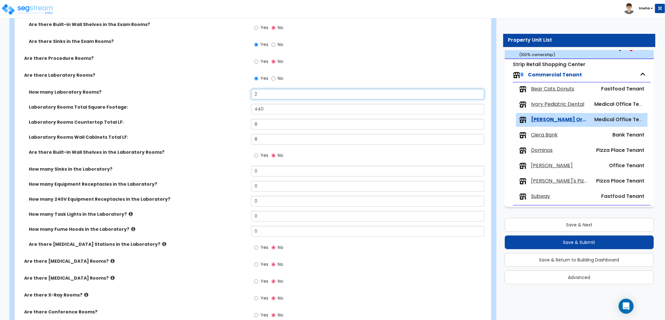
drag, startPoint x: 246, startPoint y: 95, endPoint x: 208, endPoint y: 99, distance: 38.7
click at [208, 99] on div "How many Laboratory Rooms? 2" at bounding box center [251, 96] width 472 height 15
type input "1"
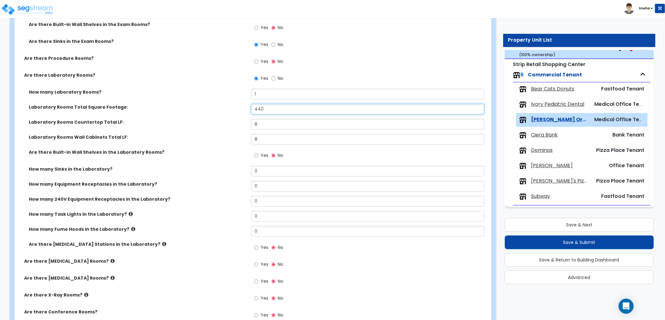
click at [182, 120] on div "How many Laboratory Rooms? 1 Laboratory Rooms Total Square Footage: 440 Laborat…" at bounding box center [250, 173] width 463 height 169
type input "280"
click at [180, 118] on div "Laboratory Rooms Total Square Footage: 280" at bounding box center [251, 111] width 472 height 15
drag, startPoint x: 257, startPoint y: 118, endPoint x: 249, endPoint y: 120, distance: 8.5
click at [249, 120] on div "How many Laboratory Rooms? 1 Laboratory Rooms Total Square Footage: 280 Laborat…" at bounding box center [250, 173] width 463 height 169
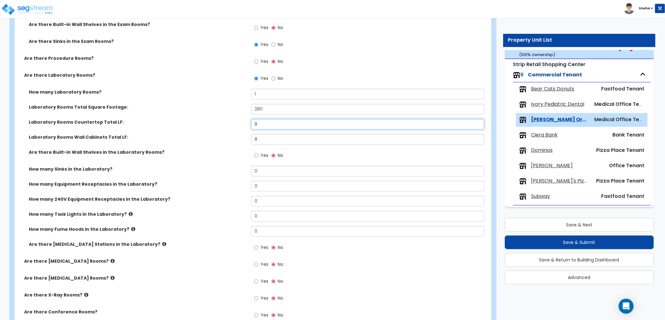
drag, startPoint x: 249, startPoint y: 120, endPoint x: 247, endPoint y: 126, distance: 5.8
click at [247, 126] on div "Laboratory Rooms Countertop Total LF: 8" at bounding box center [251, 126] width 472 height 15
type input "10"
drag, startPoint x: 280, startPoint y: 144, endPoint x: 258, endPoint y: 144, distance: 21.9
click at [258, 144] on div "Laboratory Rooms Wall Cabinets Total LF: 8" at bounding box center [251, 141] width 472 height 15
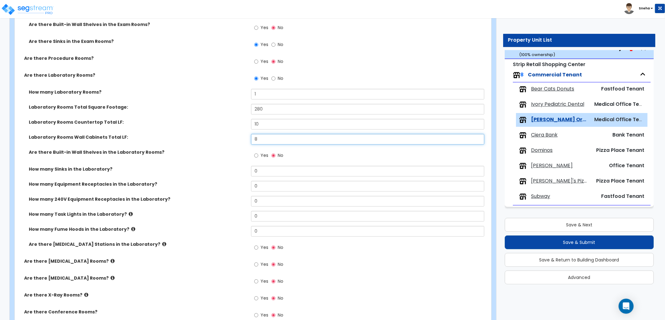
drag, startPoint x: 259, startPoint y: 142, endPoint x: 249, endPoint y: 144, distance: 10.2
click at [249, 144] on div "Laboratory Rooms Wall Cabinets Total LF: 8" at bounding box center [251, 141] width 472 height 15
type input "10"
drag, startPoint x: 232, startPoint y: 171, endPoint x: 221, endPoint y: 172, distance: 11.6
click at [221, 172] on div "How many Sinks in the Laboratory? 0" at bounding box center [251, 173] width 472 height 15
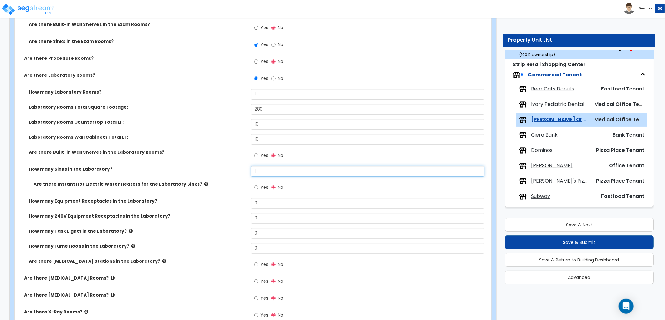
type input "1"
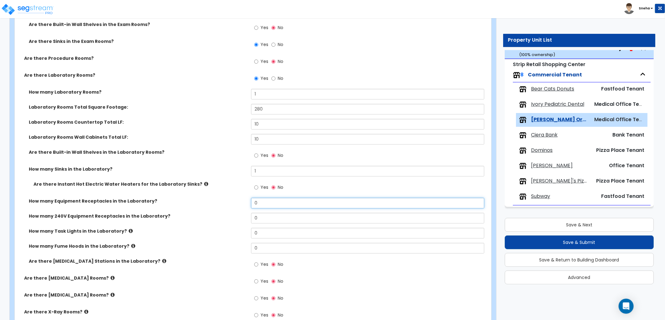
drag, startPoint x: 257, startPoint y: 203, endPoint x: 243, endPoint y: 206, distance: 14.0
click at [243, 206] on div "How many Equipment Receptacles in the Laboratory? 0" at bounding box center [251, 205] width 472 height 15
type input "4"
click at [229, 190] on div "Are there Instant Hot Electric Water Heaters for the Laboratory Sinks? Yes No" at bounding box center [251, 189] width 472 height 17
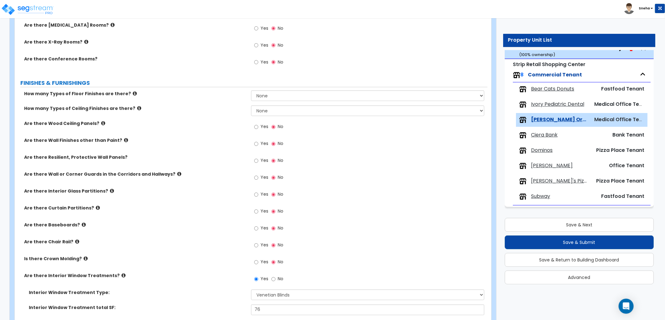
scroll to position [695, 0]
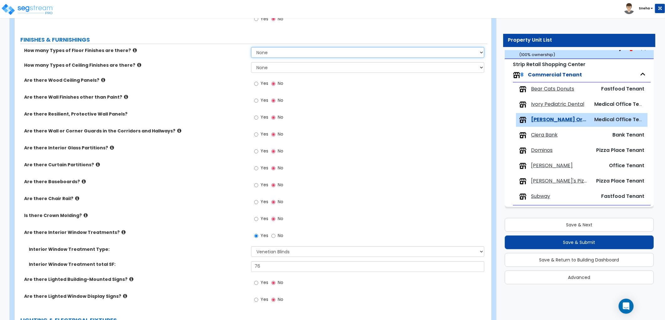
click at [308, 54] on select "None 1 2 3 4" at bounding box center [367, 52] width 233 height 11
select select "1"
click at [251, 47] on select "None 1 2 3 4" at bounding box center [367, 52] width 233 height 11
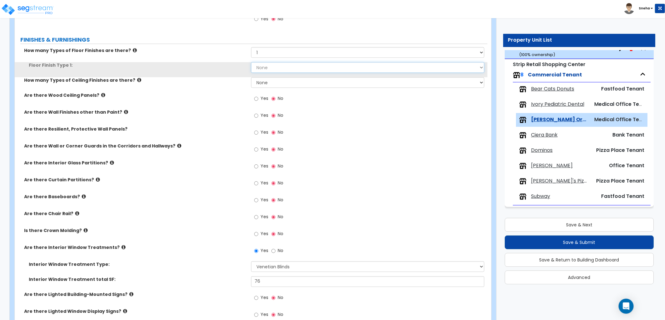
click at [295, 72] on select "None Tile Flooring Marble Flooring Hardwood Flooring Resilient Laminate Floorin…" at bounding box center [367, 67] width 233 height 11
select select "5"
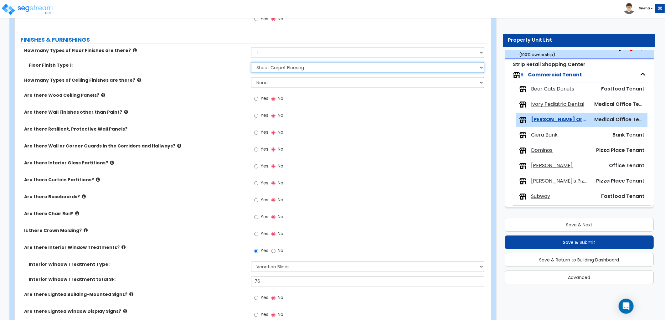
click at [251, 62] on select "None Tile Flooring Marble Flooring Hardwood Flooring Resilient Laminate Floorin…" at bounding box center [367, 67] width 233 height 11
click at [258, 81] on select "None 1 2 3" at bounding box center [367, 82] width 233 height 11
select select "1"
click at [251, 77] on select "None 1 2 3" at bounding box center [367, 82] width 233 height 11
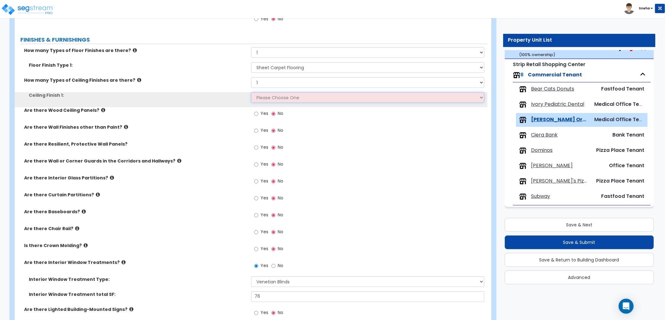
click at [267, 99] on select "Please Choose One Drop Ceiling Open Ceiling Drywall Ceiling" at bounding box center [367, 97] width 233 height 11
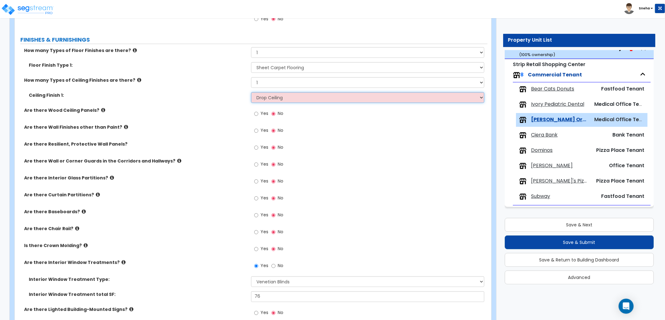
click at [251, 92] on select "Please Choose One Drop Ceiling Open Ceiling Drywall Ceiling" at bounding box center [367, 97] width 233 height 11
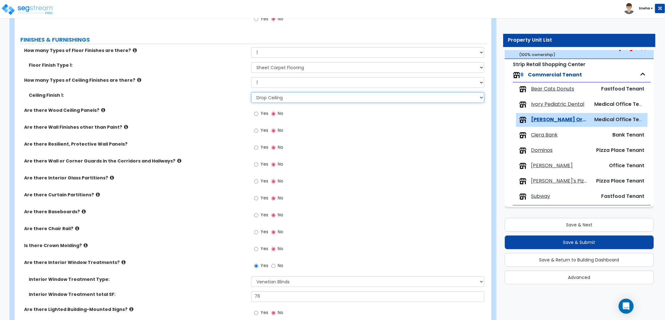
click at [299, 100] on select "Please Choose One Drop Ceiling Open Ceiling Drywall Ceiling" at bounding box center [367, 97] width 233 height 11
select select "3"
click at [251, 92] on select "Please Choose One Drop Ceiling Open Ceiling Drywall Ceiling" at bounding box center [367, 97] width 233 height 11
click at [242, 210] on label "Are there Baseboards?" at bounding box center [135, 212] width 222 height 6
click at [257, 215] on input "Yes" at bounding box center [256, 215] width 4 height 7
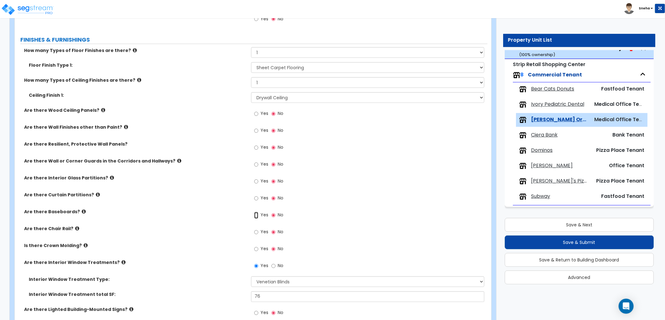
radio input "true"
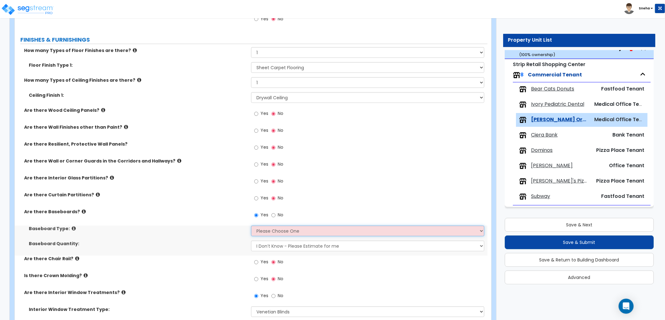
click at [269, 228] on select "Please Choose One Wood Vinyl Carpet Tile" at bounding box center [367, 231] width 233 height 11
select select "2"
click at [251, 226] on select "Please Choose One Wood Vinyl Carpet Tile" at bounding box center [367, 231] width 233 height 11
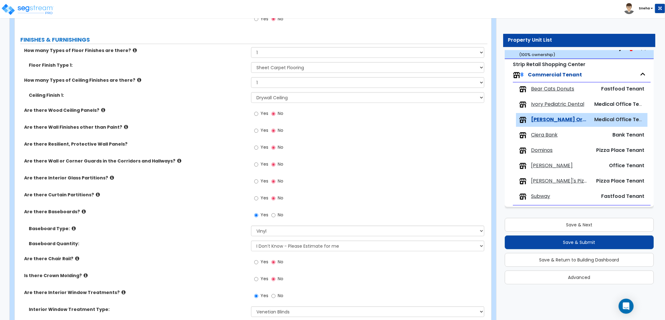
click at [218, 224] on div "Are there Baseboards? Yes No" at bounding box center [251, 217] width 472 height 17
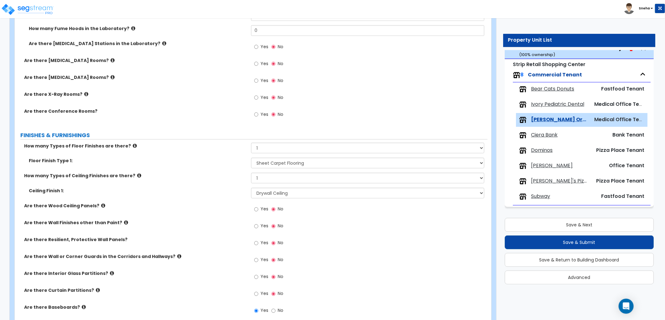
scroll to position [626, 0]
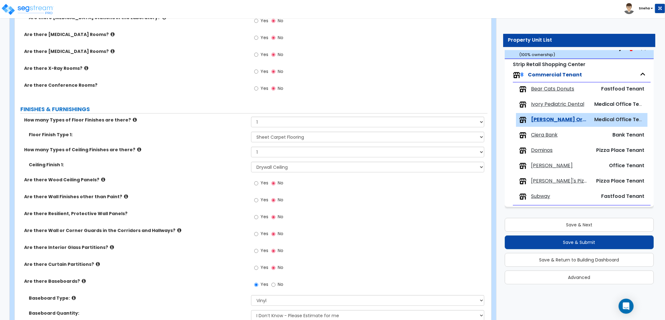
click at [258, 201] on label "Yes" at bounding box center [261, 201] width 14 height 11
click at [258, 201] on input "Yes" at bounding box center [256, 200] width 4 height 7
radio input "true"
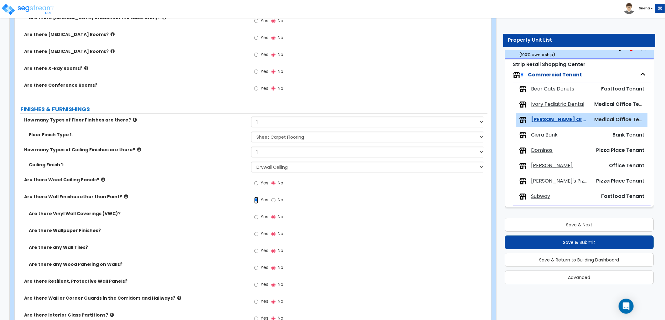
scroll to position [660, 0]
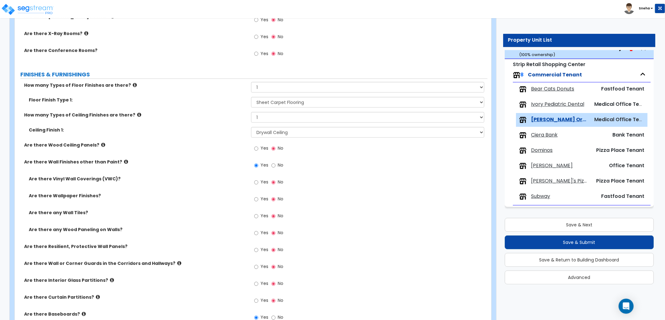
click at [115, 245] on label "Are there Resilient, Protective Wall Panels?" at bounding box center [135, 246] width 222 height 6
click at [254, 250] on input "Yes" at bounding box center [256, 250] width 4 height 7
radio input "true"
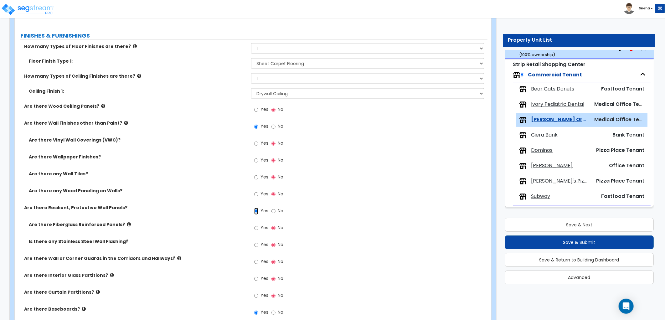
scroll to position [730, 0]
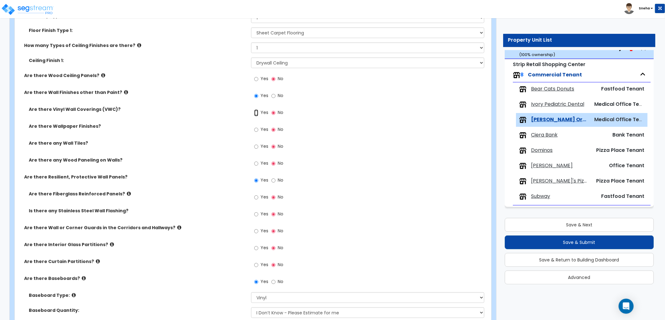
click at [255, 113] on input "Yes" at bounding box center [256, 113] width 4 height 7
radio input "true"
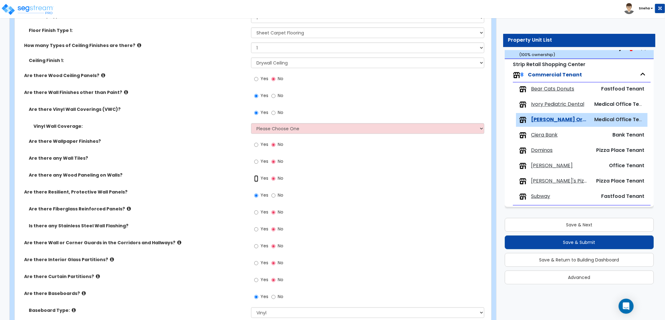
click at [257, 178] on input "Yes" at bounding box center [256, 178] width 4 height 7
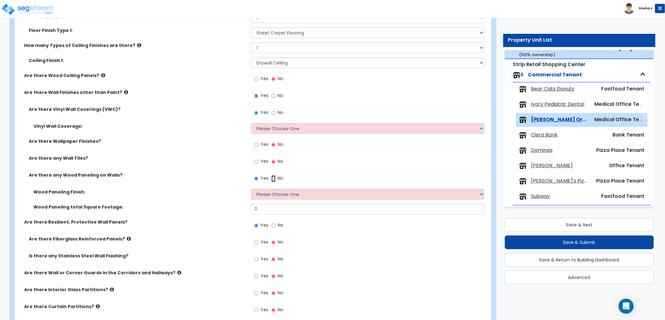
click at [272, 177] on input "No" at bounding box center [273, 178] width 4 height 7
radio input "false"
radio input "true"
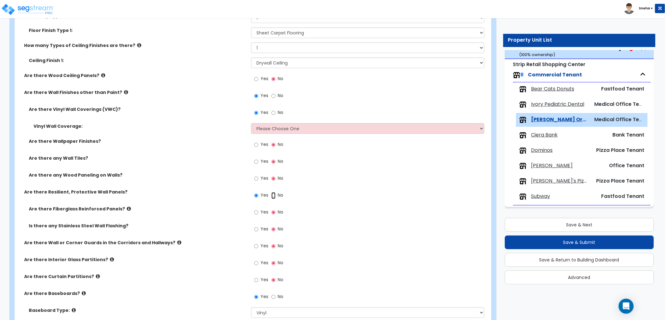
click at [272, 194] on input "No" at bounding box center [273, 195] width 4 height 7
radio input "false"
radio input "true"
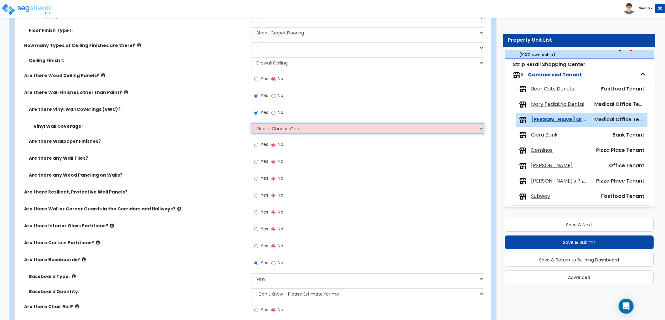
click at [274, 128] on select "Please Choose One Only a Small Portion of Walls are Covered Several Walls are C…" at bounding box center [367, 128] width 233 height 11
select select "1"
click at [251, 123] on select "Please Choose One Only a Small Portion of Walls are Covered Several Walls are C…" at bounding box center [367, 128] width 233 height 11
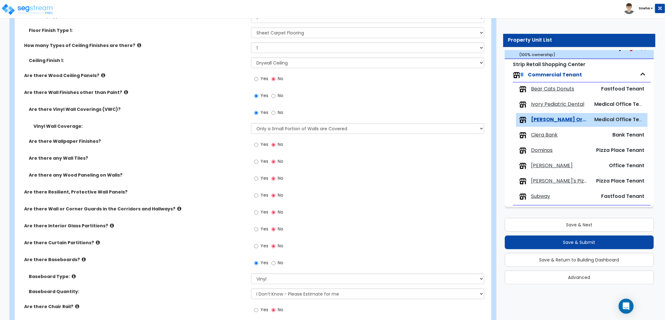
click at [221, 153] on div "Are there Wallpaper Finishes? Yes No" at bounding box center [251, 146] width 472 height 17
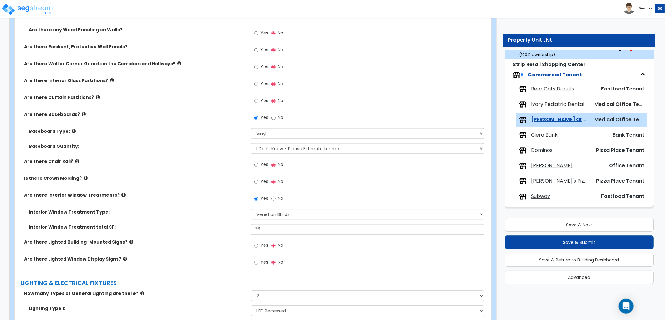
scroll to position [939, 0]
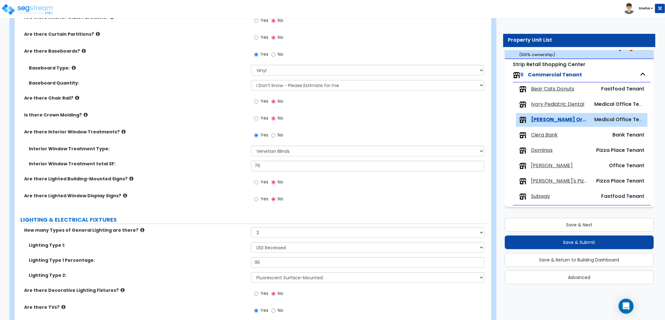
click at [262, 182] on span "Yes" at bounding box center [264, 182] width 8 height 6
click at [258, 182] on input "Yes" at bounding box center [256, 182] width 4 height 7
radio input "true"
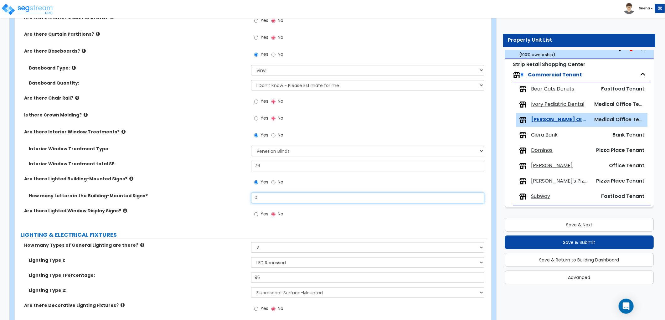
drag, startPoint x: 266, startPoint y: 201, endPoint x: 221, endPoint y: 201, distance: 45.1
click at [221, 201] on div "How many Letters in the Building-Mounted Signs? 0" at bounding box center [251, 199] width 472 height 15
type input "17"
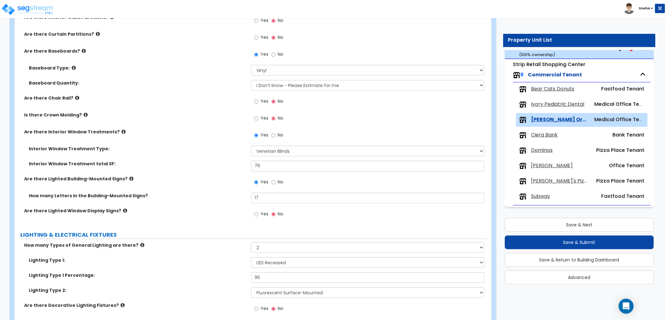
click at [221, 201] on div "How many Letters in the Building-Mounted Signs? 17" at bounding box center [251, 199] width 472 height 15
click at [213, 211] on label "Are there Lighted Window Display Signs?" at bounding box center [135, 210] width 222 height 6
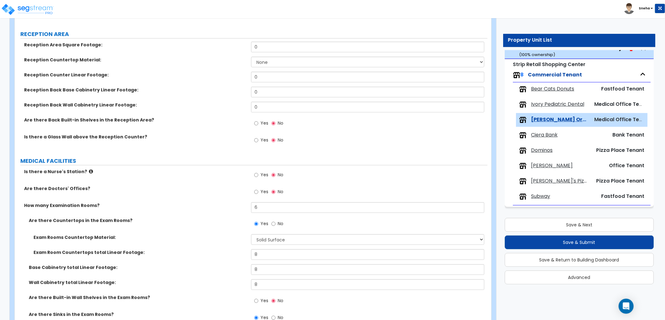
scroll to position [0, 0]
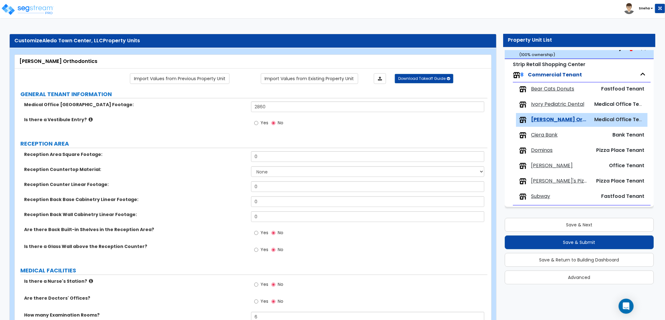
click at [539, 150] on span "Dominos" at bounding box center [542, 150] width 22 height 7
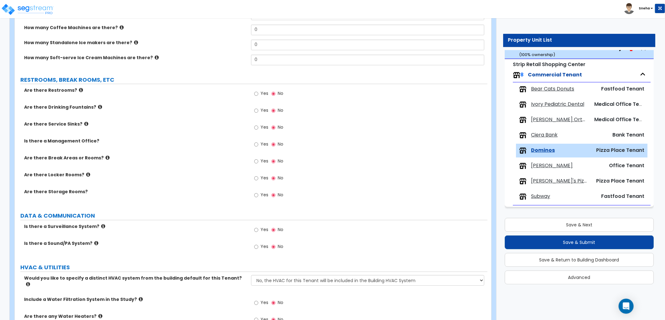
scroll to position [835, 0]
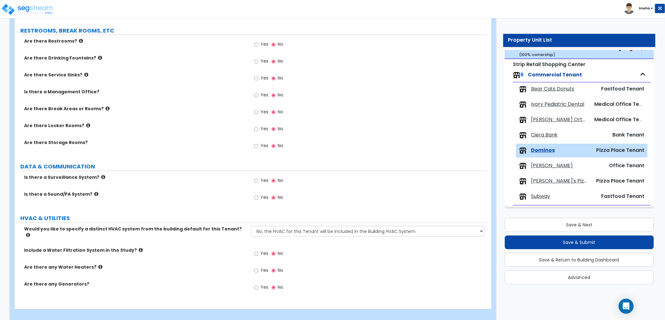
click at [266, 267] on span "Yes" at bounding box center [264, 270] width 8 height 6
click at [258, 267] on input "Yes" at bounding box center [256, 270] width 4 height 7
radio input "true"
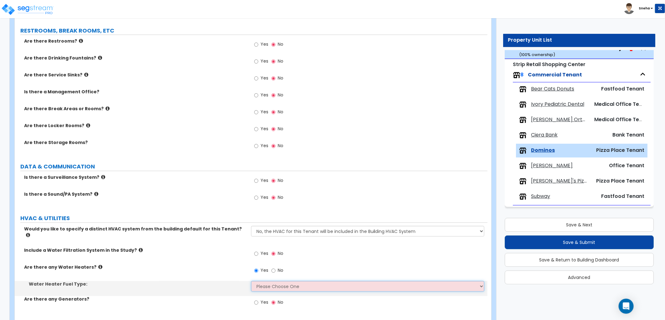
click at [269, 281] on select "Please Choose One Gas Electric" at bounding box center [367, 286] width 233 height 11
select select "2"
click at [251, 281] on select "Please Choose One Gas Electric" at bounding box center [367, 286] width 233 height 11
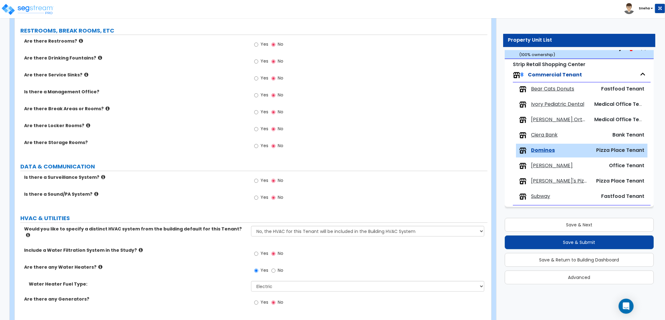
click at [231, 272] on div "Are there any Water Heaters? Yes No" at bounding box center [251, 272] width 472 height 17
click at [553, 104] on span "Ivory Pediatric Dental" at bounding box center [557, 104] width 53 height 7
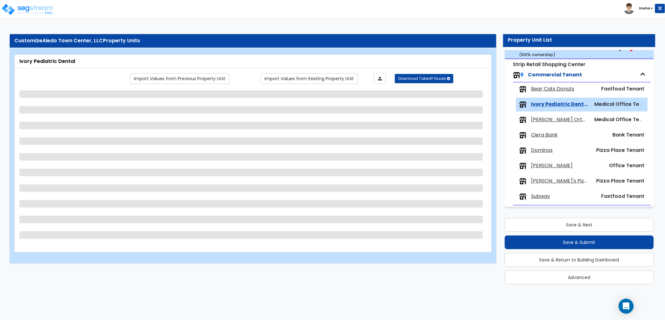
scroll to position [0, 0]
select select "1"
select select "3"
select select "2"
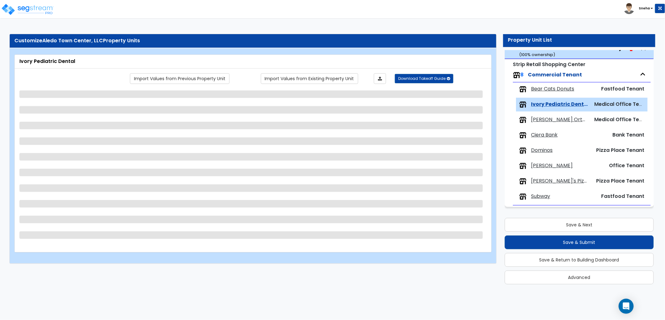
select select "6"
select select "1"
select select "3"
select select "1"
select select "2"
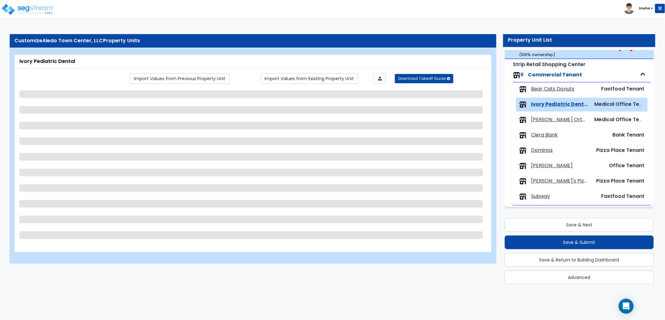
select select "2"
select select "4"
select select "1"
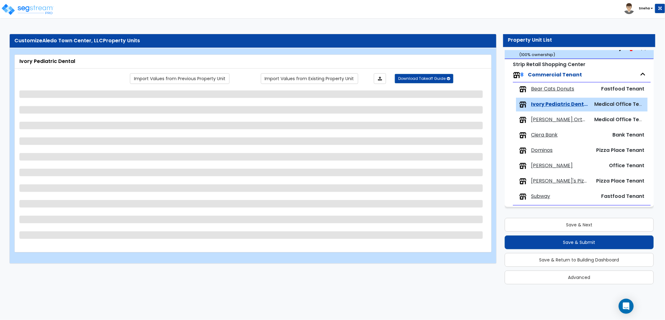
select select "1"
select select "2"
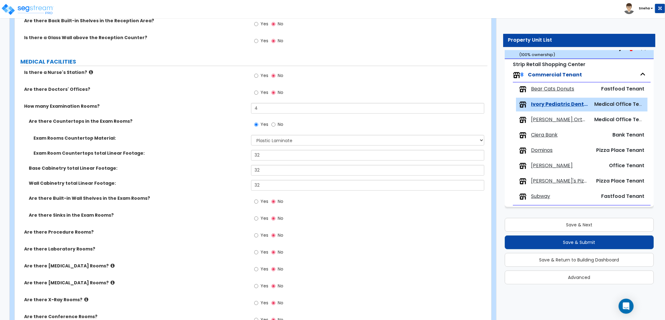
scroll to position [208, 0]
click at [573, 121] on span "[PERSON_NAME] Orthodontics" at bounding box center [559, 119] width 57 height 7
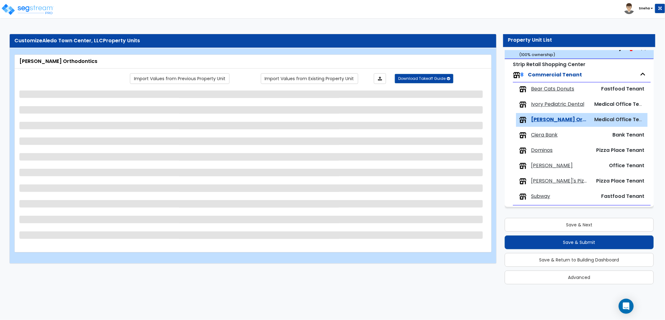
select select "2"
select select "1"
select select "5"
select select "1"
select select "3"
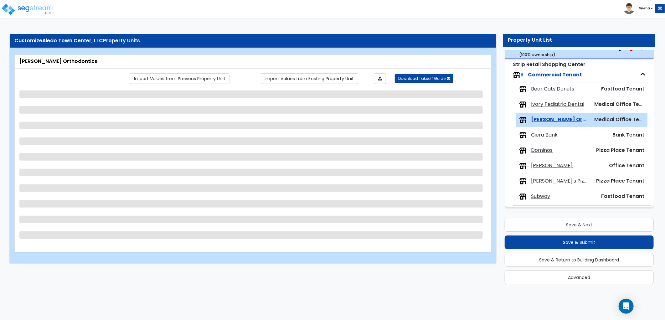
select select "1"
select select "2"
select select "3"
select select "2"
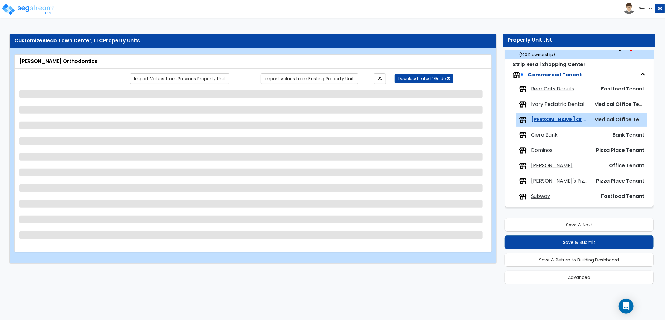
select select "3"
select select "2"
select select "1"
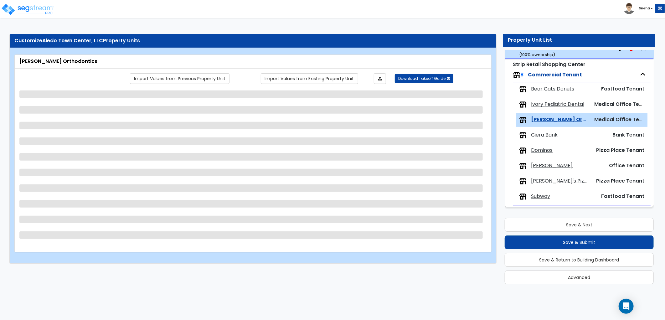
select select "2"
select select "1"
select select "2"
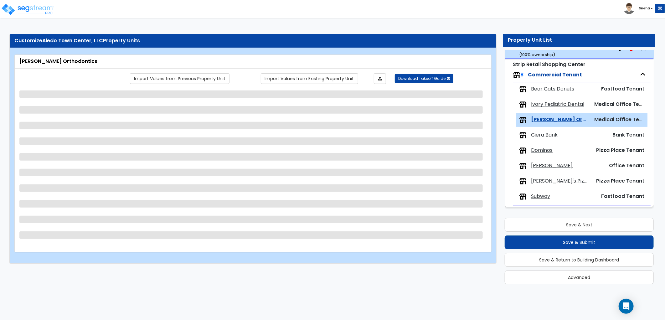
select select "2"
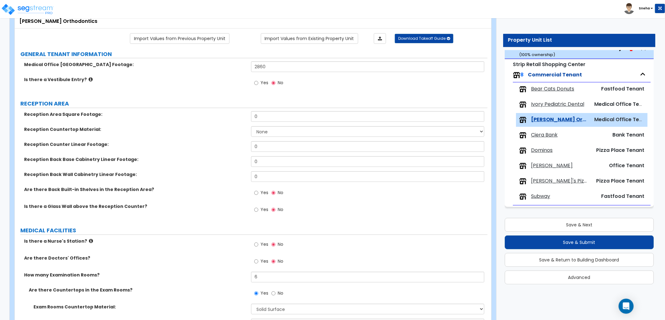
scroll to position [104, 0]
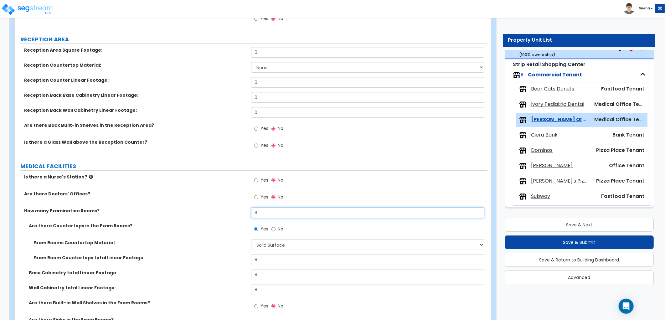
click at [239, 216] on div "How many Examination Rooms? 6" at bounding box center [251, 214] width 472 height 15
type input "8"
click at [239, 216] on div "How many Examination Rooms? 8" at bounding box center [251, 214] width 472 height 15
click at [543, 151] on span "Dominos" at bounding box center [542, 150] width 22 height 7
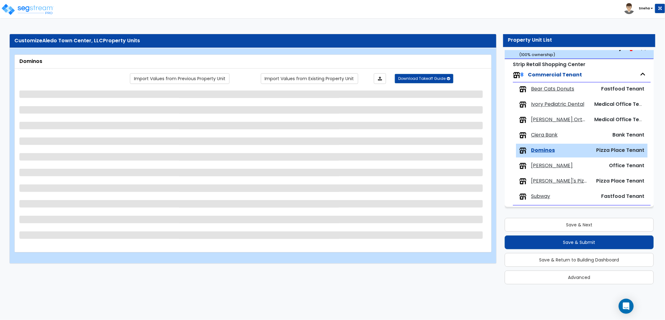
scroll to position [0, 0]
select select "2"
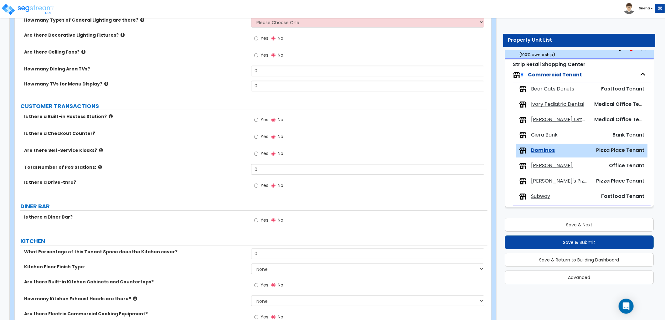
scroll to position [382, 0]
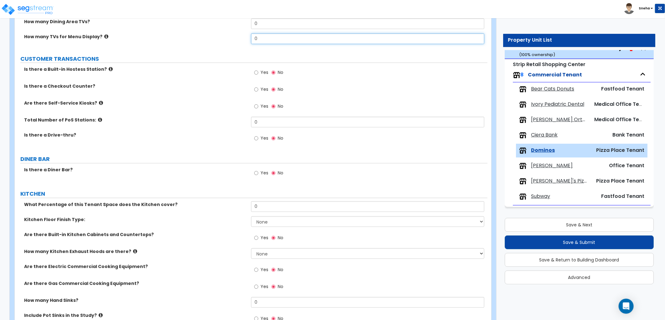
click at [264, 38] on input "0" at bounding box center [367, 38] width 233 height 11
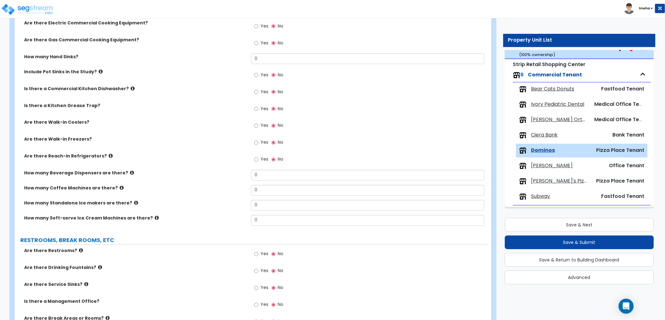
scroll to position [765, 0]
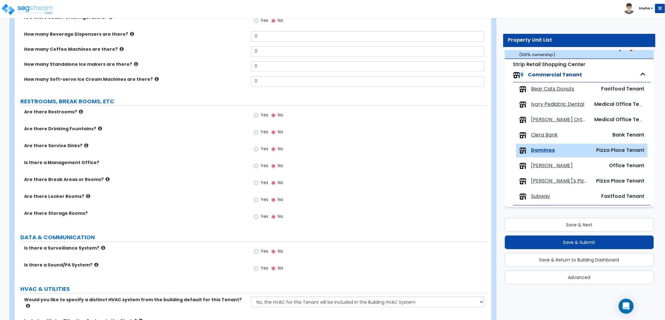
click at [260, 116] on span "Yes" at bounding box center [264, 115] width 8 height 6
click at [258, 116] on input "Yes" at bounding box center [256, 115] width 4 height 7
radio input "true"
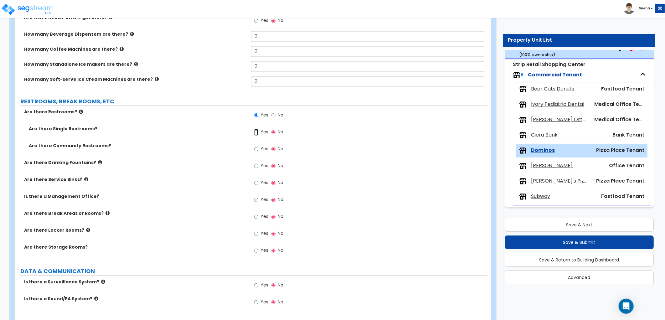
click at [256, 131] on input "Yes" at bounding box center [256, 132] width 4 height 7
radio input "true"
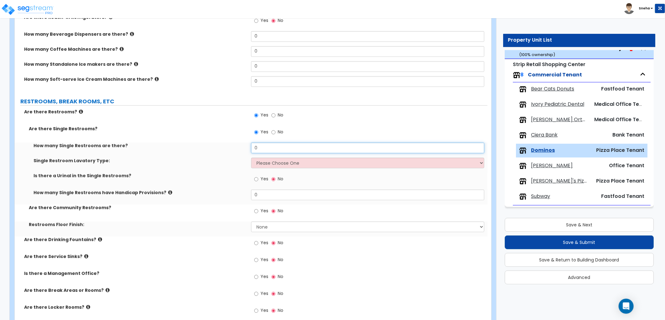
drag, startPoint x: 264, startPoint y: 145, endPoint x: 230, endPoint y: 151, distance: 34.6
click at [230, 151] on div "How many Single Restrooms are there? 0" at bounding box center [251, 149] width 472 height 15
type input "2"
click at [281, 165] on select "Please Choose One Wall-mounted Vanity-mounted" at bounding box center [367, 162] width 233 height 11
select select "1"
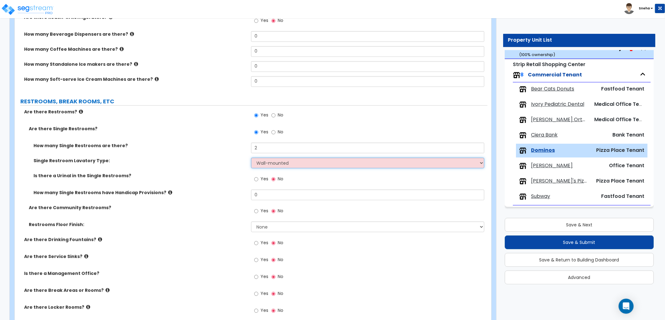
click at [251, 157] on select "Please Choose One Wall-mounted Vanity-mounted" at bounding box center [367, 162] width 233 height 11
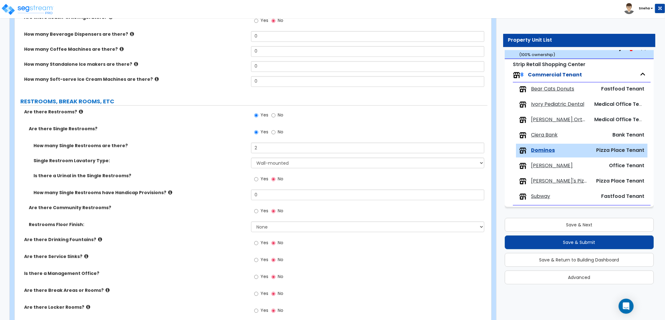
click at [191, 157] on label "Single Restroom Lavatory Type:" at bounding box center [139, 160] width 213 height 6
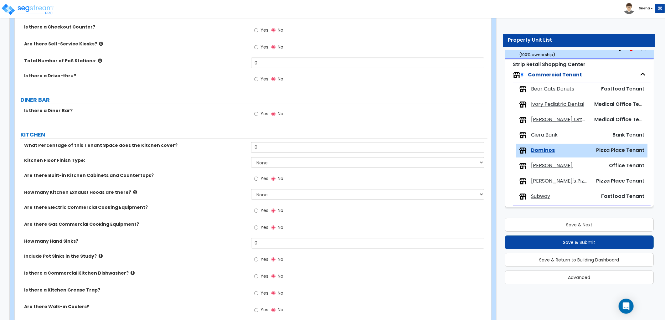
scroll to position [382, 0]
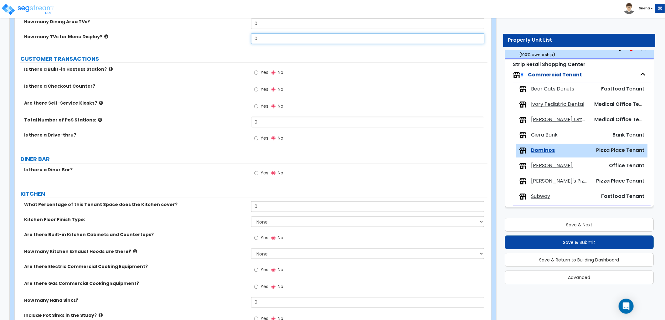
drag, startPoint x: 266, startPoint y: 40, endPoint x: 238, endPoint y: 40, distance: 28.5
click at [238, 40] on div "How many TVs for Menu Display? 0" at bounding box center [251, 40] width 472 height 15
type input "13"
click at [232, 38] on label "How many TVs for Menu Display?" at bounding box center [135, 36] width 222 height 6
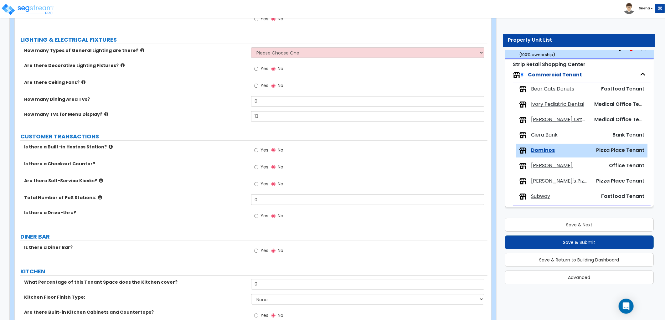
scroll to position [243, 0]
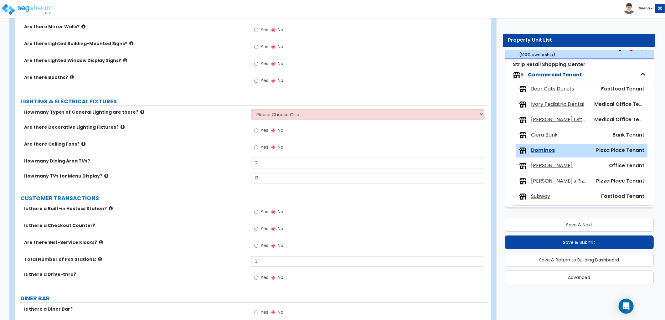
click at [253, 46] on div "Yes No" at bounding box center [268, 47] width 35 height 14
click at [258, 45] on label "Yes" at bounding box center [261, 47] width 14 height 11
click at [258, 45] on input "Yes" at bounding box center [256, 46] width 4 height 7
radio input "true"
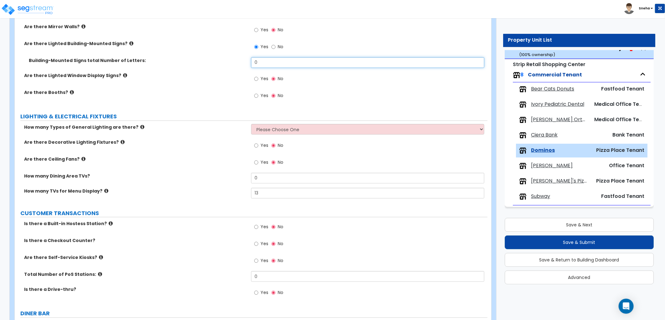
drag, startPoint x: 268, startPoint y: 61, endPoint x: 206, endPoint y: 73, distance: 63.8
click at [206, 73] on div "How many Types of Ceiling Finishes are there? None 1 2 3 Are there Wood Ceiling…" at bounding box center [250, 24] width 463 height 163
type input "7"
click at [205, 72] on label "Are there Lighted Window Display Signs?" at bounding box center [135, 75] width 222 height 6
